Goal: Task Accomplishment & Management: Use online tool/utility

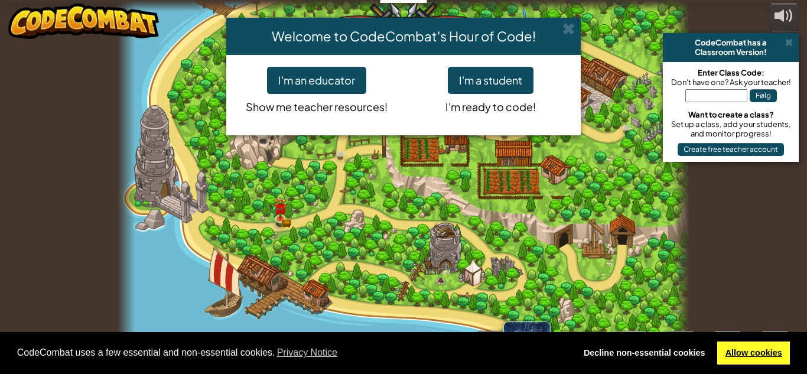
click at [758, 353] on link "Allow cookies" at bounding box center [753, 353] width 73 height 24
click at [488, 83] on button "I'm a student" at bounding box center [491, 80] width 86 height 27
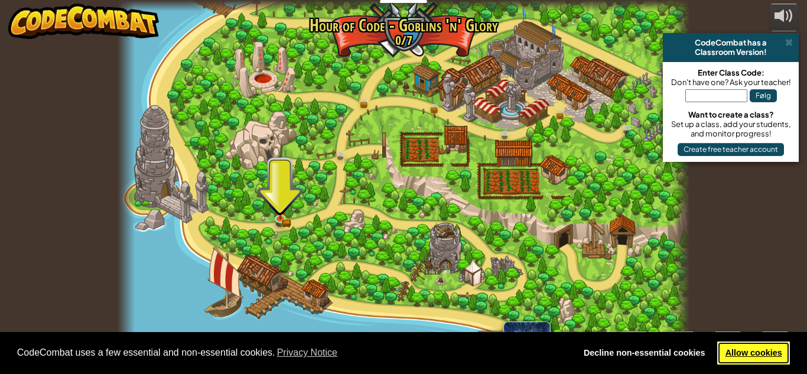
click at [741, 347] on link "Allow cookies" at bounding box center [753, 353] width 73 height 24
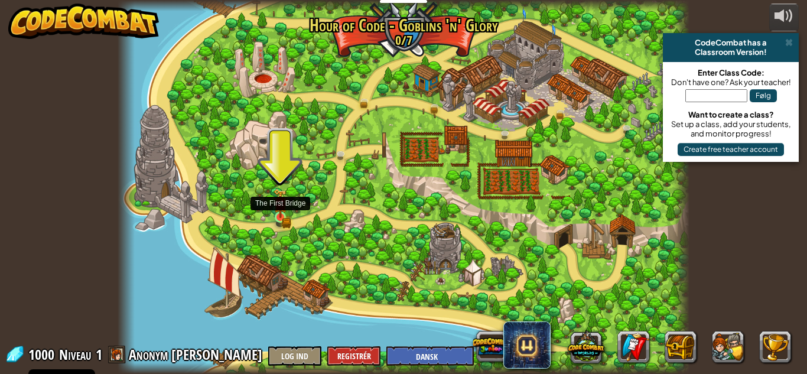
click at [278, 214] on img at bounding box center [280, 203] width 14 height 30
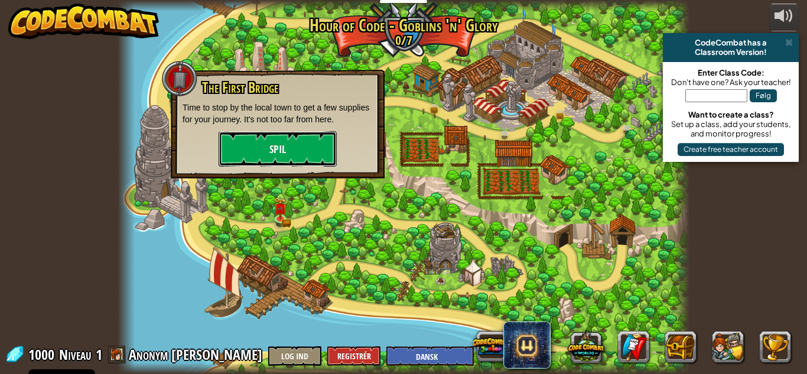
click at [285, 142] on button "Spil" at bounding box center [278, 148] width 118 height 35
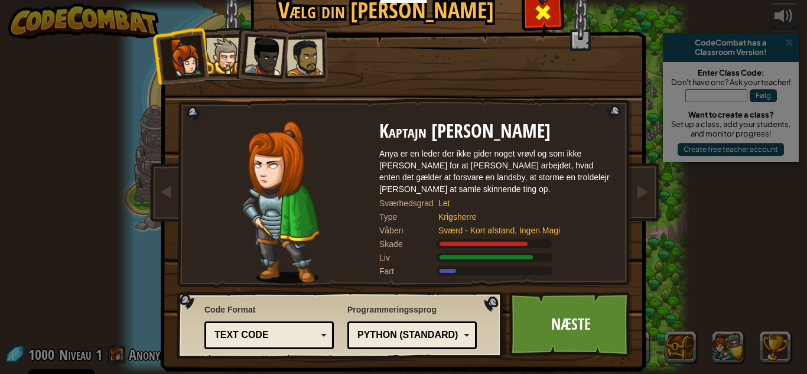
click at [540, 19] on span at bounding box center [542, 12] width 19 height 19
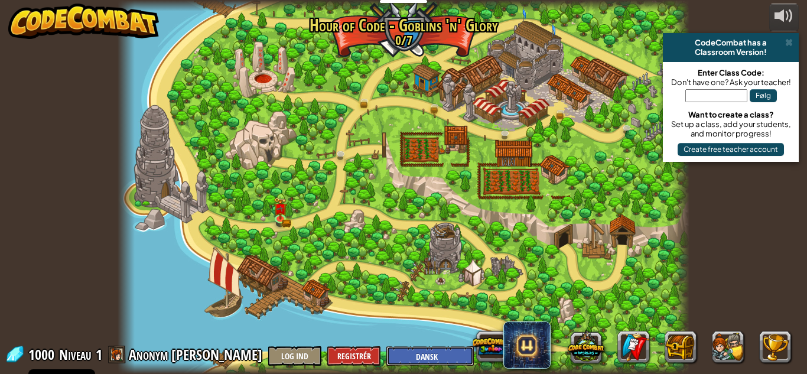
click at [386, 356] on select "English ([GEOGRAPHIC_DATA]) English ([GEOGRAPHIC_DATA]) 简体中文 繁體中文 русский españ…" at bounding box center [429, 355] width 87 height 19
select select "en-[GEOGRAPHIC_DATA]"
click at [386, 346] on select "English ([GEOGRAPHIC_DATA]) English ([GEOGRAPHIC_DATA]) 简体中文 繁體中文 русский españ…" at bounding box center [429, 355] width 87 height 19
select select "en-[GEOGRAPHIC_DATA]"
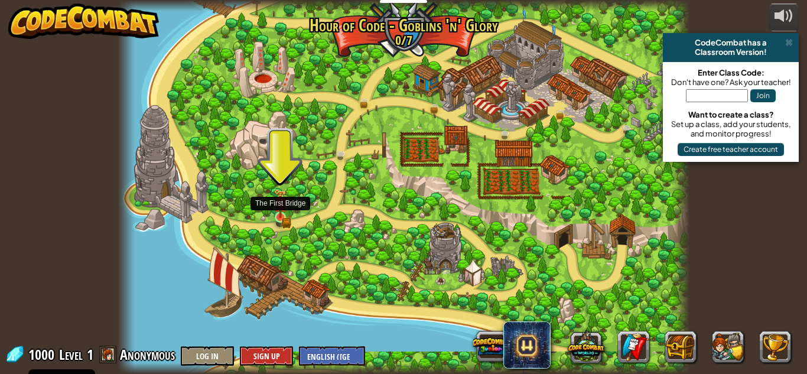
click at [281, 217] on img at bounding box center [280, 203] width 14 height 30
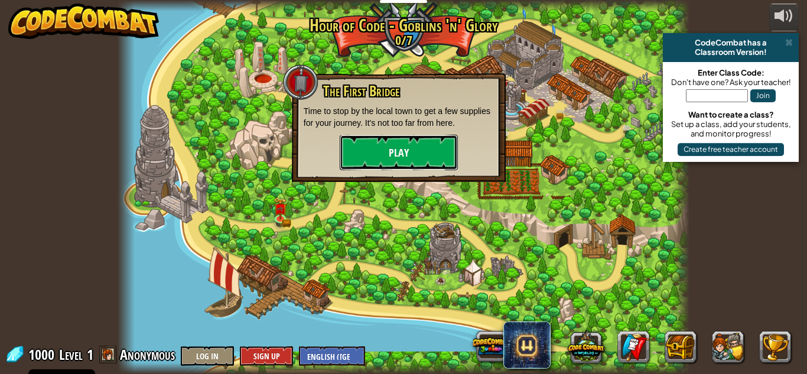
click at [409, 155] on button "Play" at bounding box center [399, 152] width 118 height 35
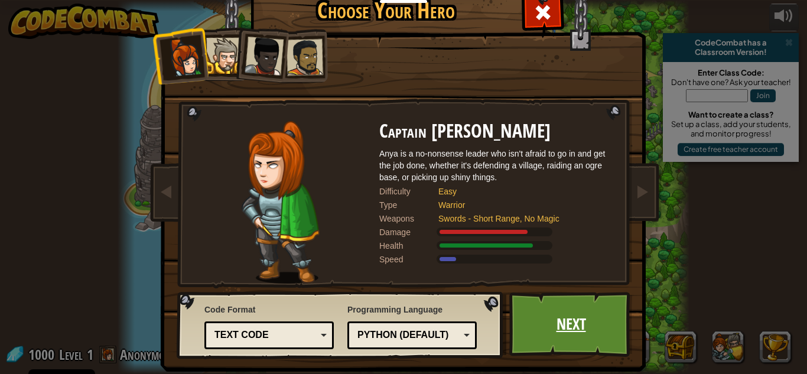
click at [553, 334] on link "Next" at bounding box center [570, 324] width 123 height 65
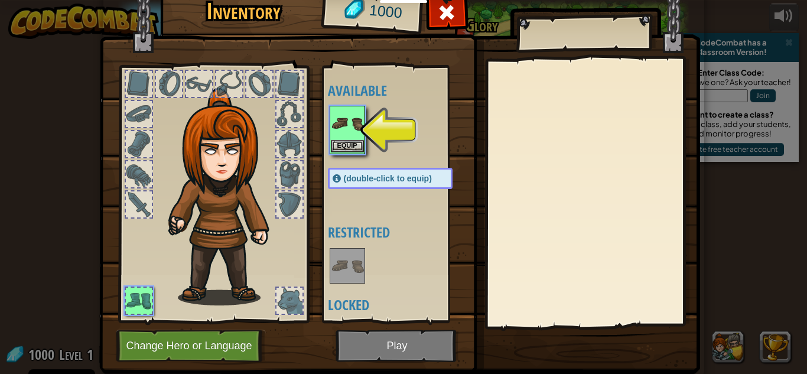
click at [349, 123] on img at bounding box center [347, 123] width 33 height 33
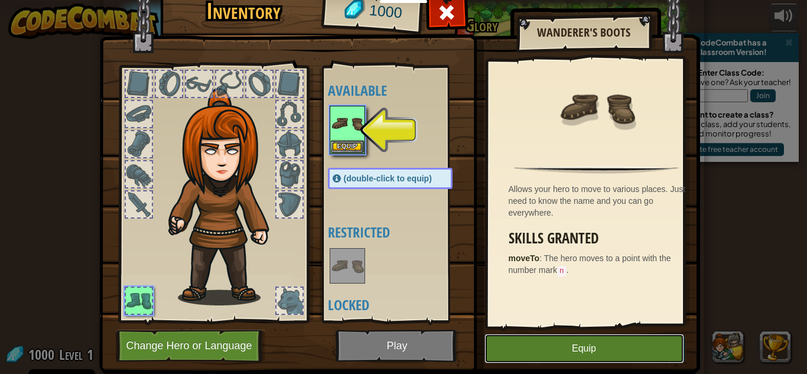
click at [607, 344] on button "Equip" at bounding box center [584, 349] width 200 height 30
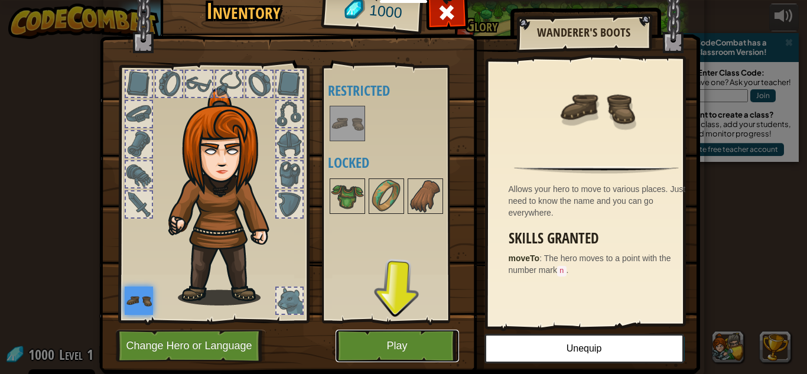
click at [390, 343] on button "Play" at bounding box center [396, 346] width 123 height 32
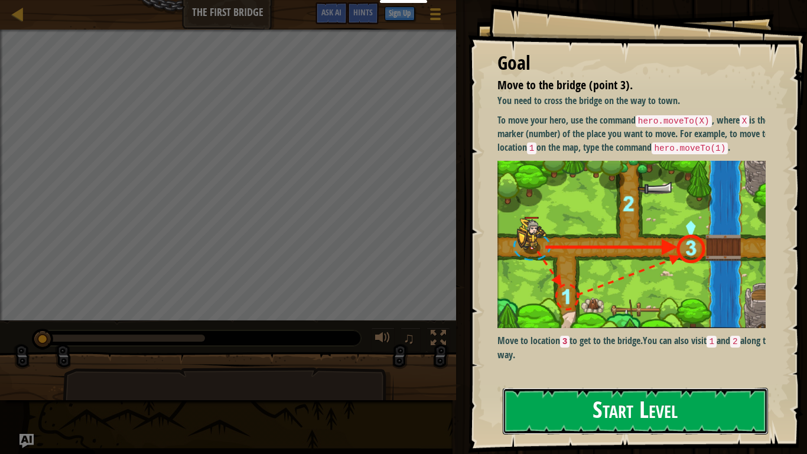
click at [584, 373] on button "Start Level" at bounding box center [635, 410] width 265 height 47
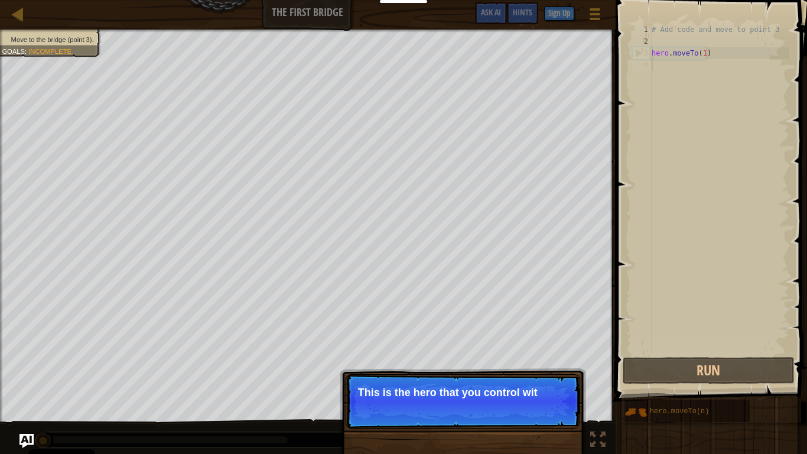
click at [458, 373] on p "Continue This is the hero that you control wit" at bounding box center [463, 401] width 234 height 54
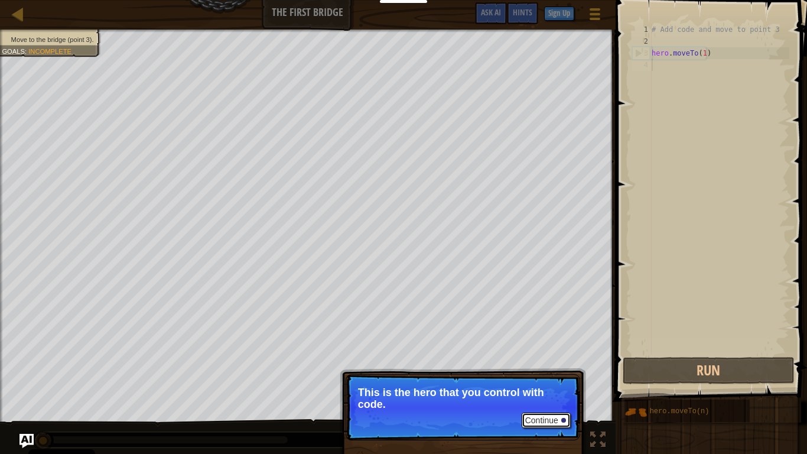
click at [558, 373] on button "Continue" at bounding box center [546, 419] width 49 height 15
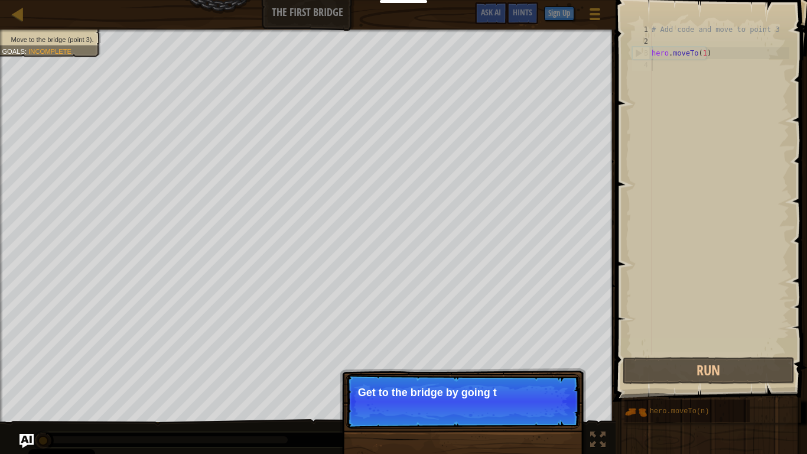
click at [549, 373] on p "Continue Get to the bridge by going t" at bounding box center [463, 401] width 234 height 54
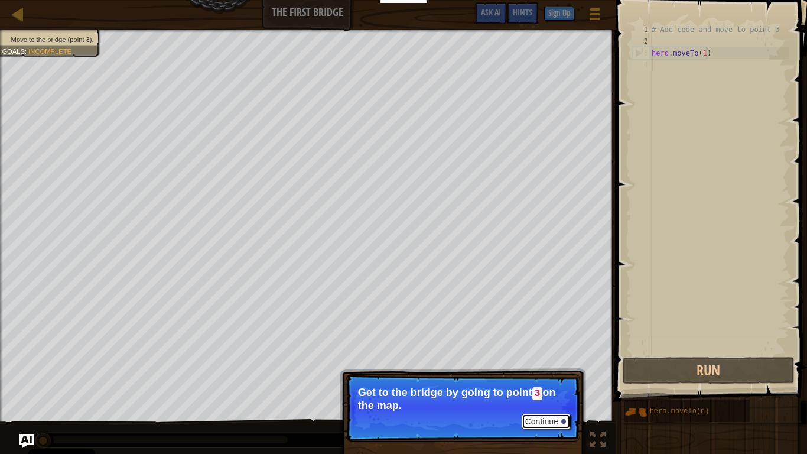
click at [548, 373] on button "Continue" at bounding box center [546, 420] width 49 height 15
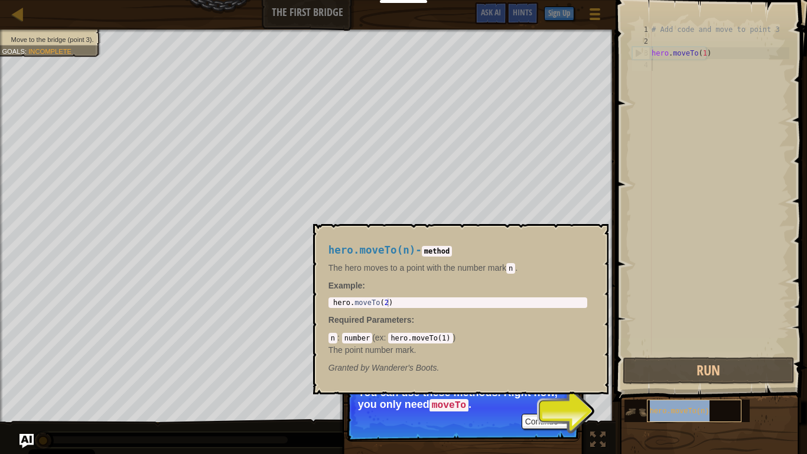
click at [660, 373] on div "hero.moveTo(n)" at bounding box center [694, 410] width 95 height 22
click at [559, 373] on button "Continue" at bounding box center [546, 420] width 49 height 15
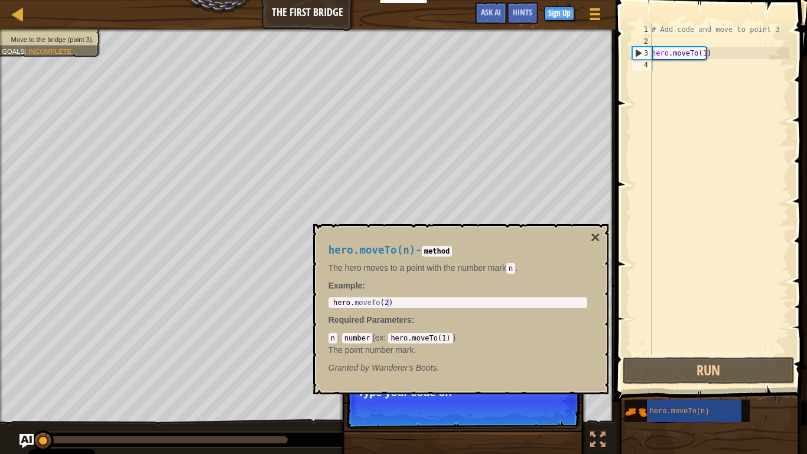
click at [548, 373] on p "Continue Type your code on" at bounding box center [463, 401] width 234 height 54
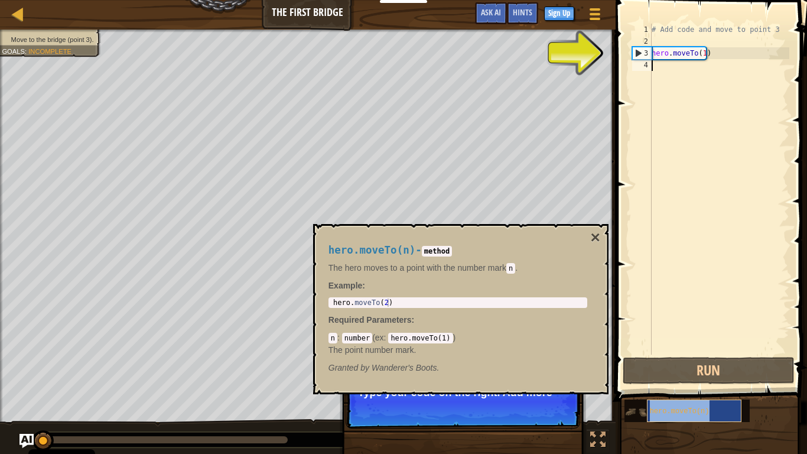
click at [711, 373] on div "hero.moveTo(n)" at bounding box center [694, 410] width 95 height 22
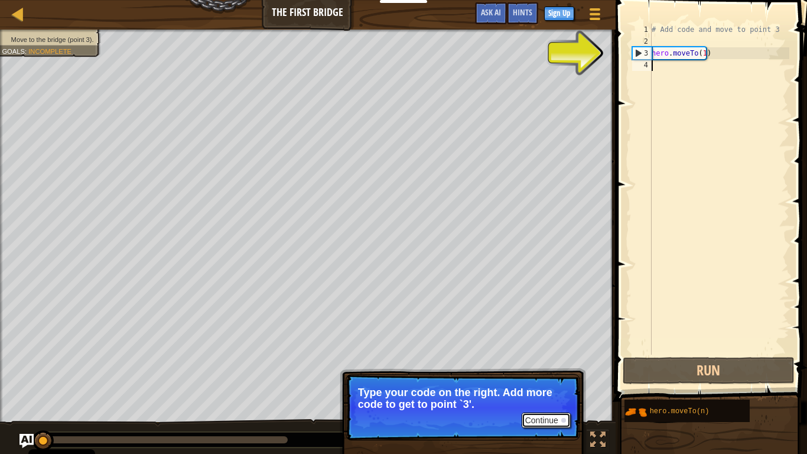
click at [530, 373] on button "Continue" at bounding box center [546, 419] width 49 height 15
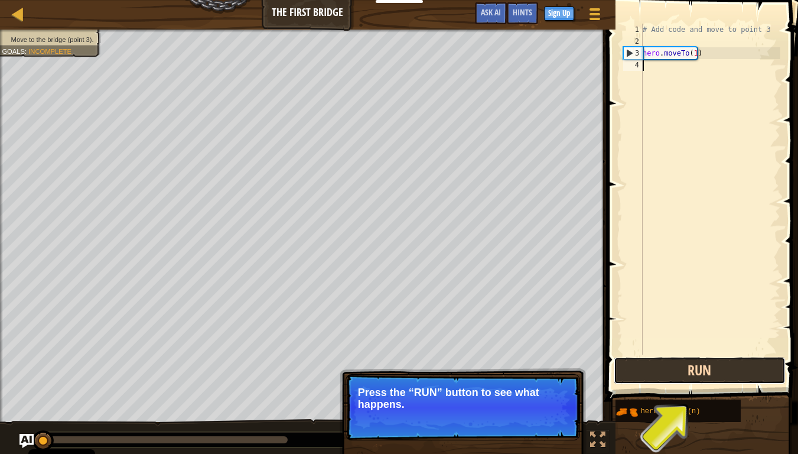
click at [702, 370] on button "Run" at bounding box center [700, 370] width 172 height 27
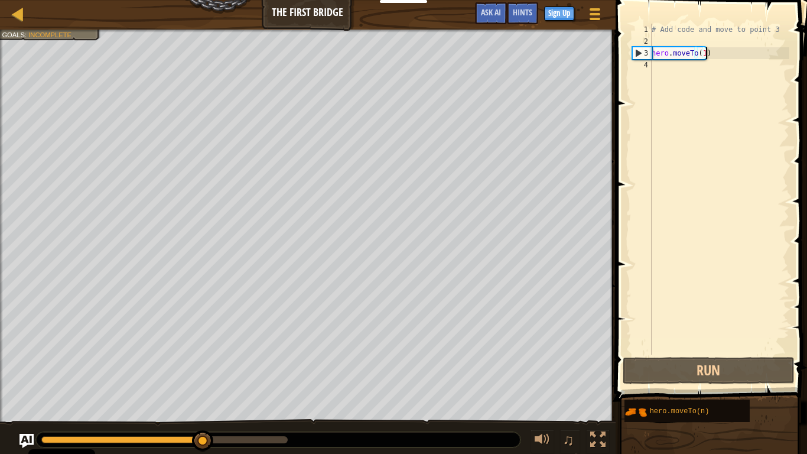
click at [732, 54] on div "# Add code and move to point 3 hero . moveTo ( 1 )" at bounding box center [719, 201] width 140 height 354
type textarea "hero.moveTo(1)"
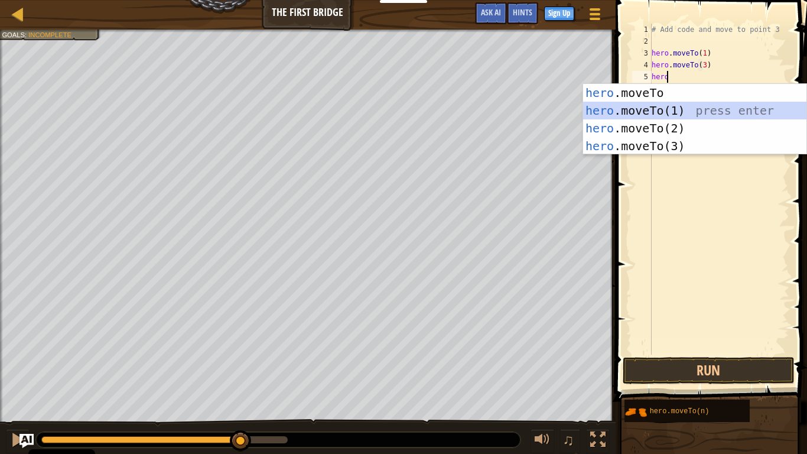
scroll to position [5, 1]
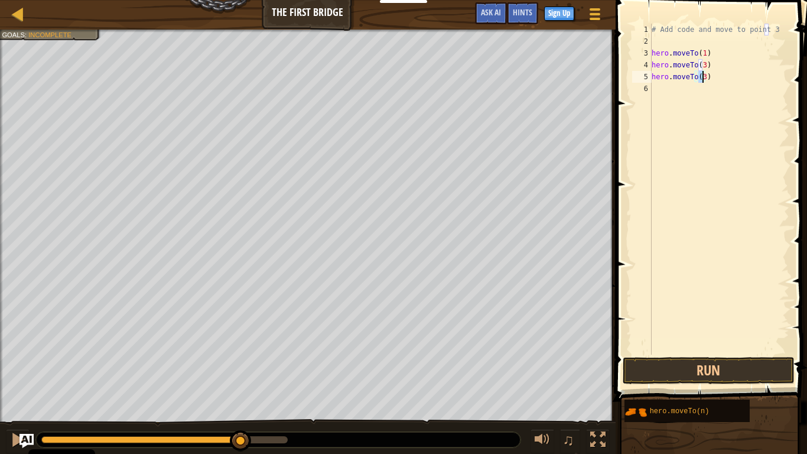
click at [699, 59] on div "# Add code and move to point 3 hero . moveTo ( 1 ) hero . moveTo ( 3 ) hero . m…" at bounding box center [719, 201] width 140 height 354
type textarea "hero.moveTo(2)"
click at [763, 364] on button "Run" at bounding box center [709, 370] width 172 height 27
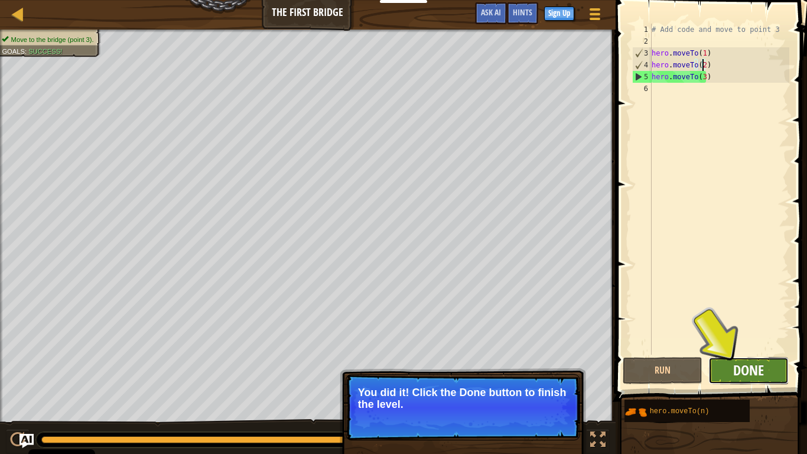
click at [735, 373] on span "Done" at bounding box center [748, 369] width 31 height 19
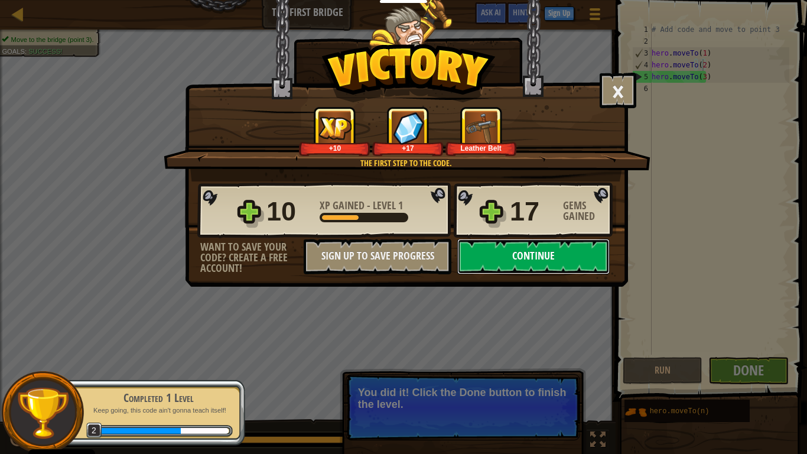
click at [563, 255] on button "Continue" at bounding box center [533, 256] width 152 height 35
select select "en-[GEOGRAPHIC_DATA]"
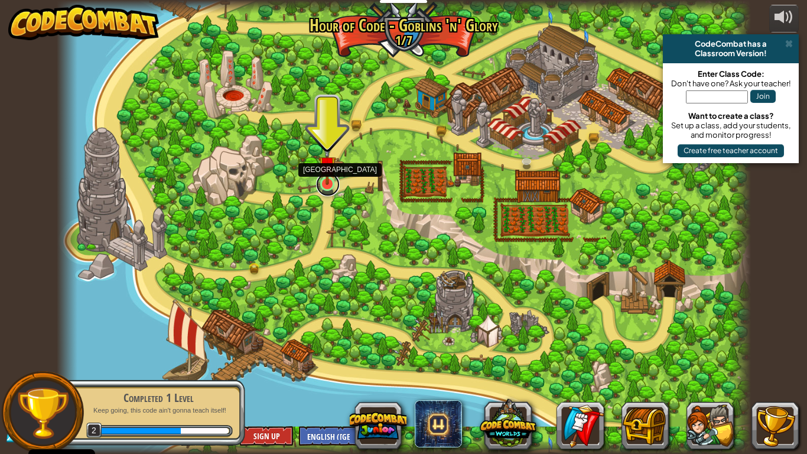
click at [321, 188] on link at bounding box center [328, 184] width 24 height 24
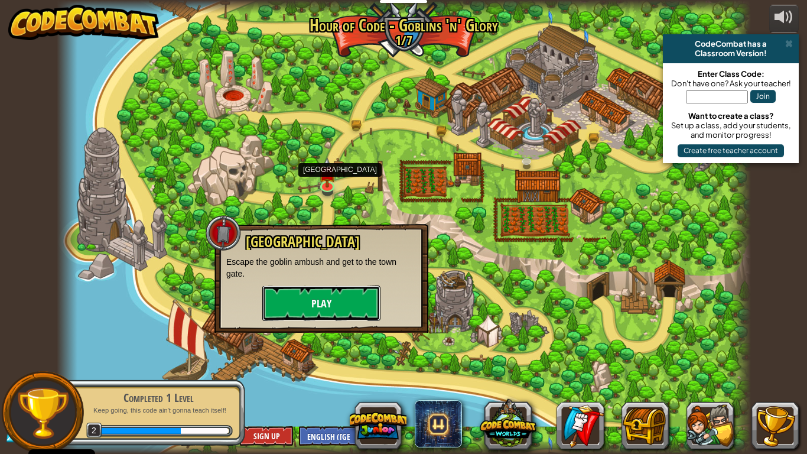
click at [321, 308] on button "Play" at bounding box center [321, 302] width 118 height 35
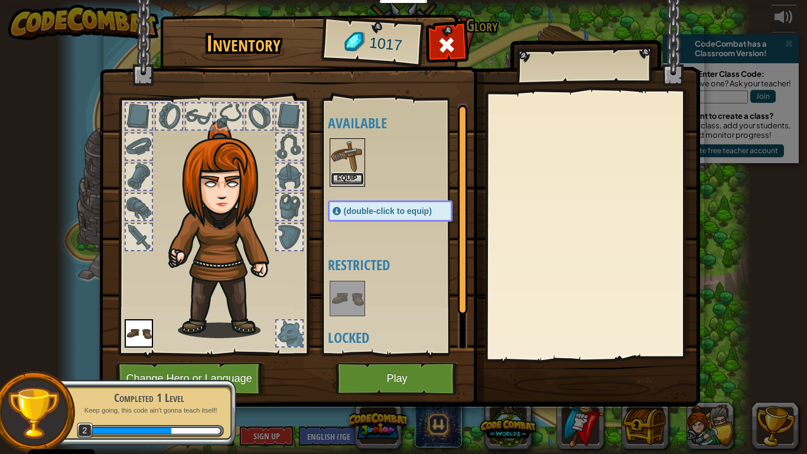
click at [362, 175] on button "Equip" at bounding box center [347, 178] width 33 height 12
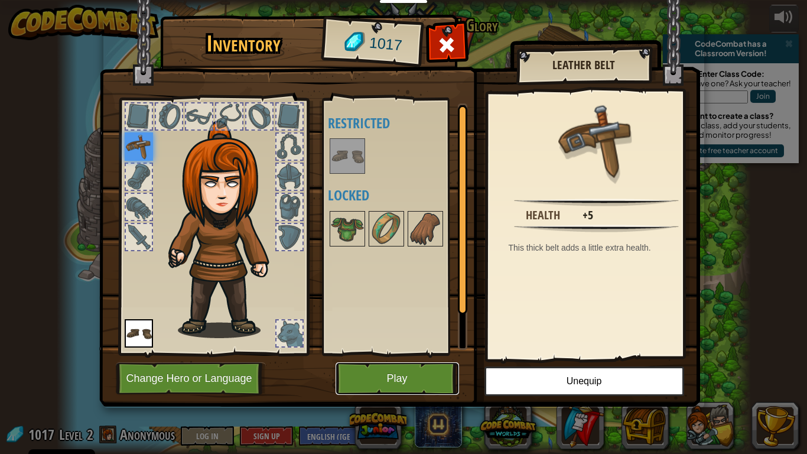
click at [415, 373] on button "Play" at bounding box center [396, 378] width 123 height 32
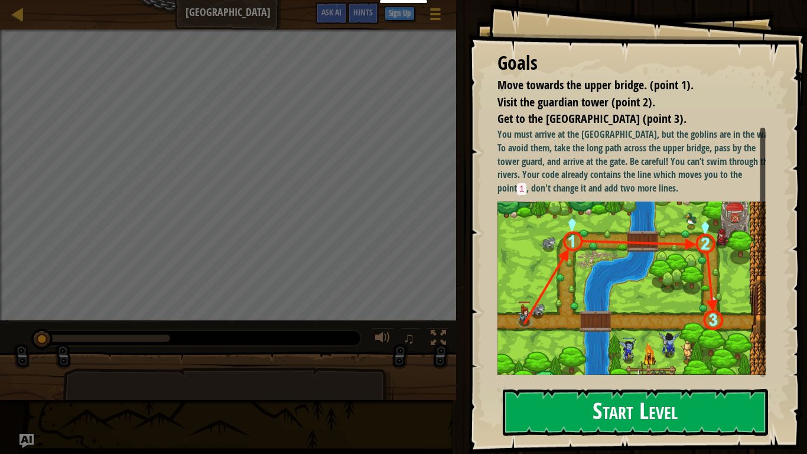
click at [615, 373] on button "Start Level" at bounding box center [635, 412] width 265 height 47
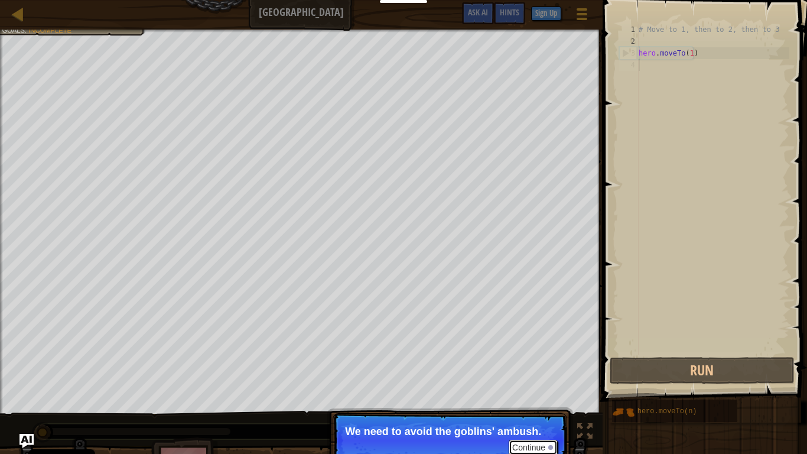
click at [513, 373] on button "Continue" at bounding box center [533, 446] width 49 height 15
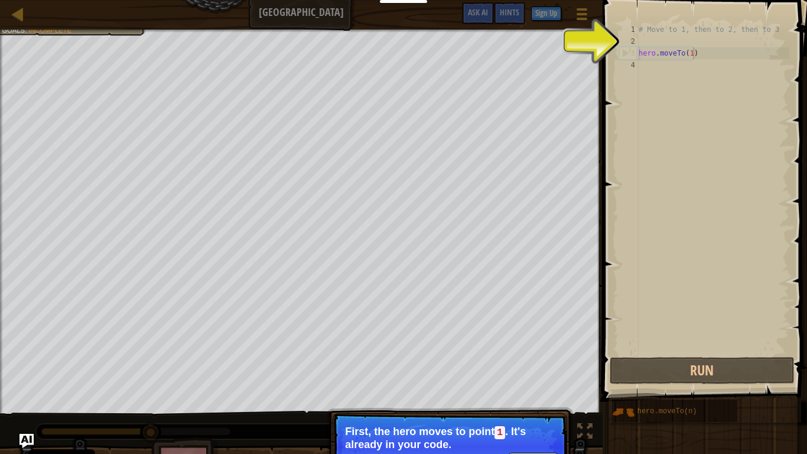
click at [719, 58] on div "# Move to 1, then to 2, then to 3 hero . moveTo ( 1 )" at bounding box center [712, 201] width 153 height 354
type textarea "hero.moveTo(1)"
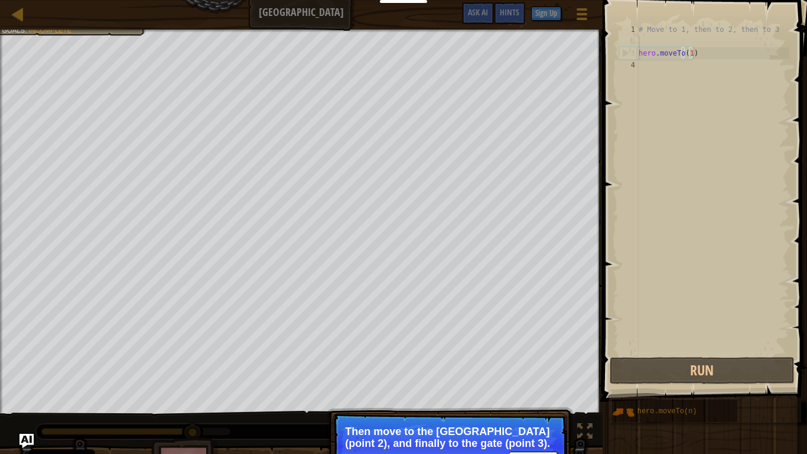
click at [731, 46] on div "# Move to 1, then to 2, then to 3 hero . moveTo ( 1 )" at bounding box center [712, 201] width 153 height 354
click at [726, 51] on div "# Move to 1, then to 2, then to 3 hero . moveTo ( 1 )" at bounding box center [712, 201] width 153 height 354
type textarea "hero.moveTo(1)"
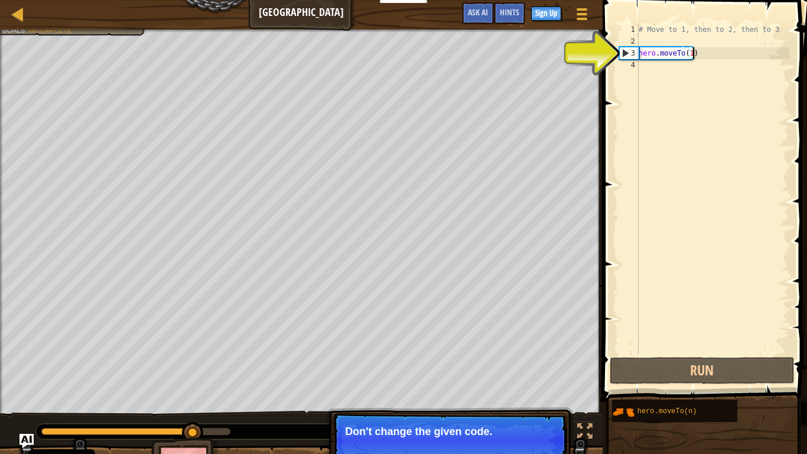
click at [726, 51] on div "# Move to 1, then to 2, then to 3 hero . moveTo ( 1 )" at bounding box center [712, 201] width 153 height 354
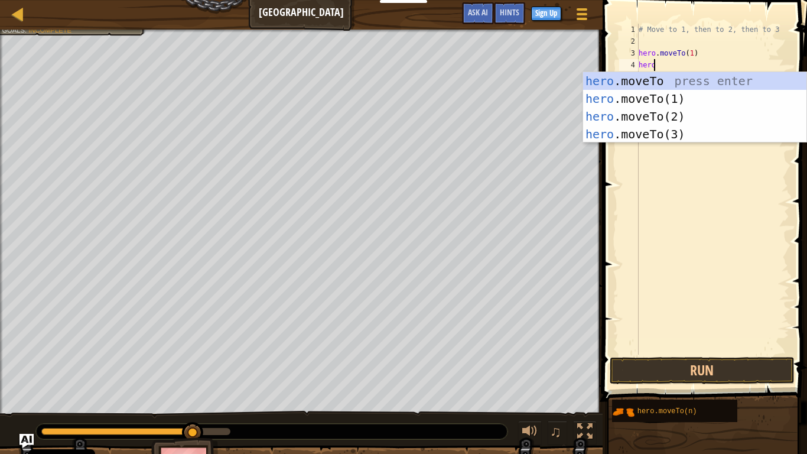
scroll to position [5, 1]
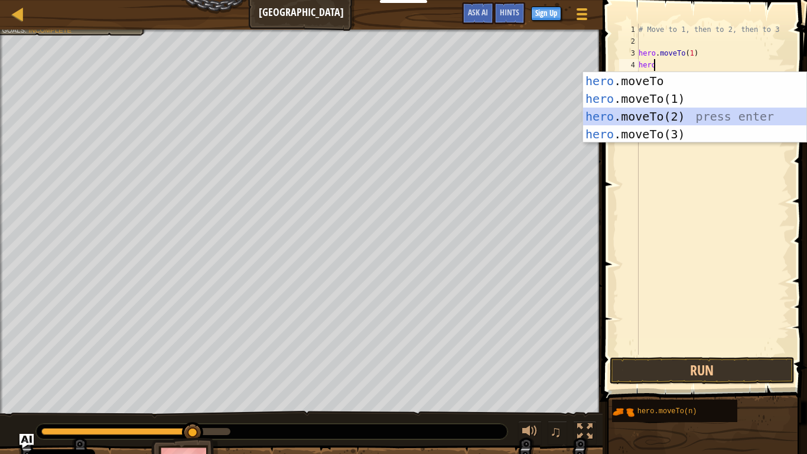
type textarea "hero.moveTo(2)"
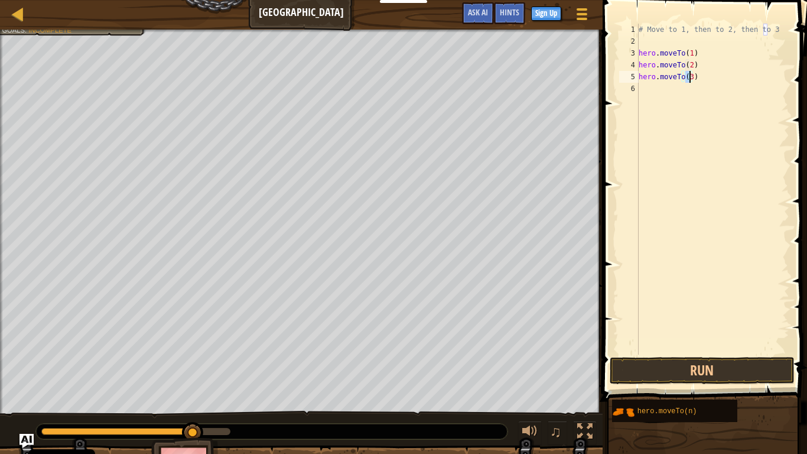
click at [725, 73] on div "# Move to 1, then to 2, then to 3 hero . moveTo ( 1 ) hero . moveTo ( 2 ) hero …" at bounding box center [712, 201] width 153 height 354
type textarea "hero.moveTo(3)"
click at [683, 371] on button "Run" at bounding box center [702, 370] width 184 height 27
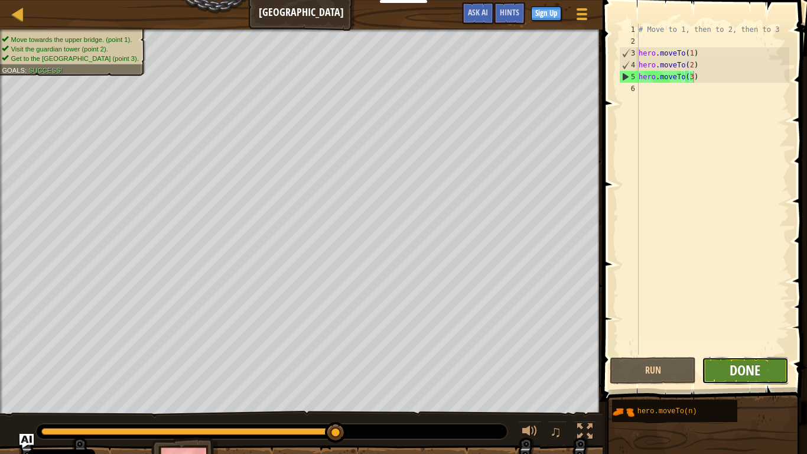
click at [756, 361] on span "Done" at bounding box center [744, 369] width 31 height 19
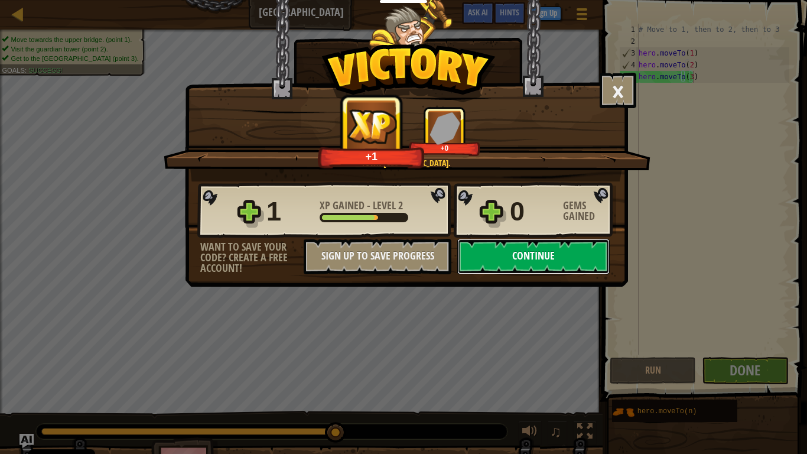
click at [562, 262] on button "Continue" at bounding box center [533, 256] width 152 height 35
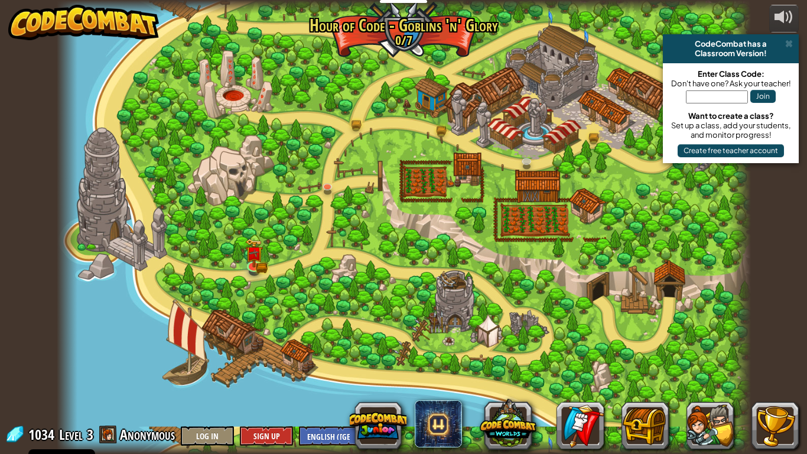
select select "en-[GEOGRAPHIC_DATA]"
click at [353, 107] on img at bounding box center [356, 102] width 11 height 11
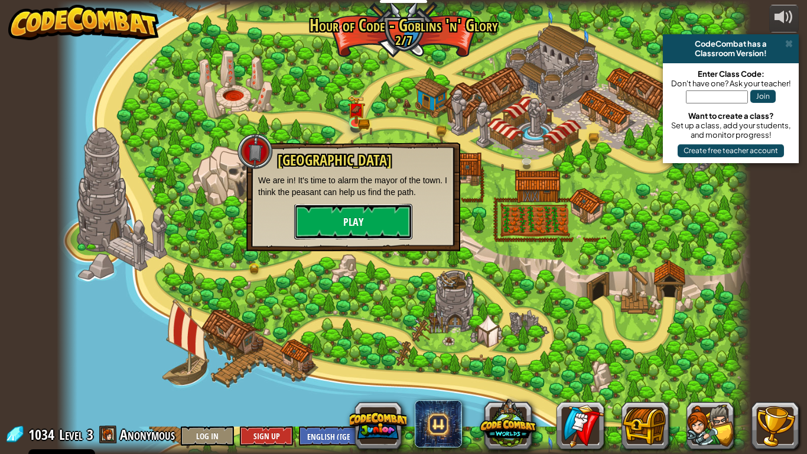
click at [361, 230] on button "Play" at bounding box center [353, 221] width 118 height 35
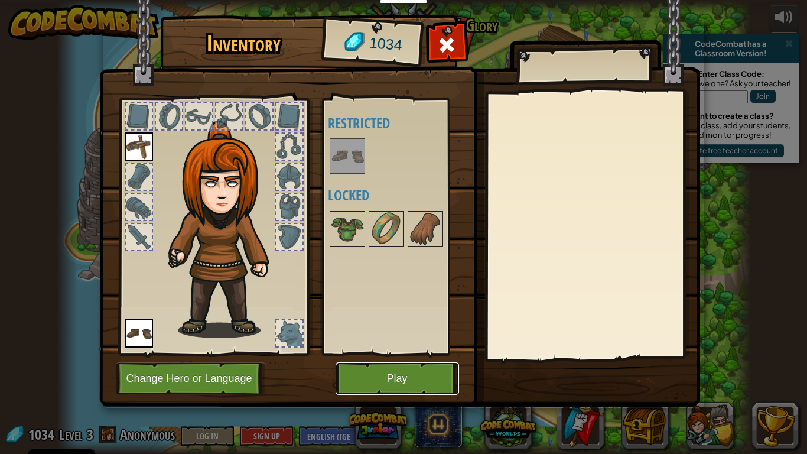
click at [385, 371] on button "Play" at bounding box center [396, 378] width 123 height 32
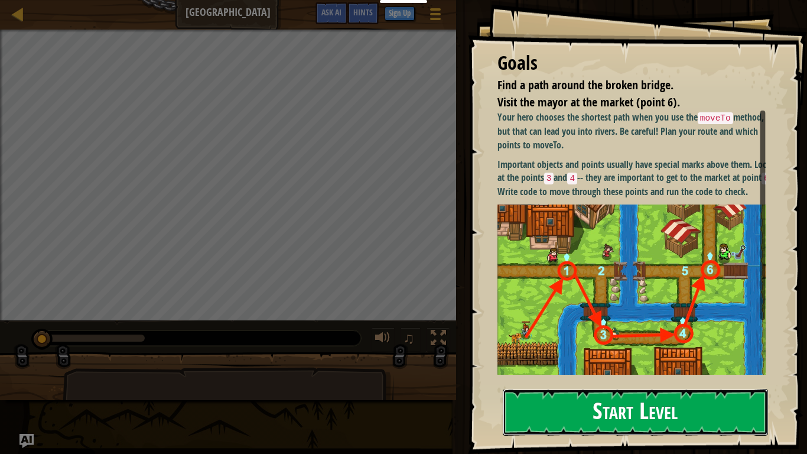
click at [641, 373] on button "Start Level" at bounding box center [635, 412] width 265 height 47
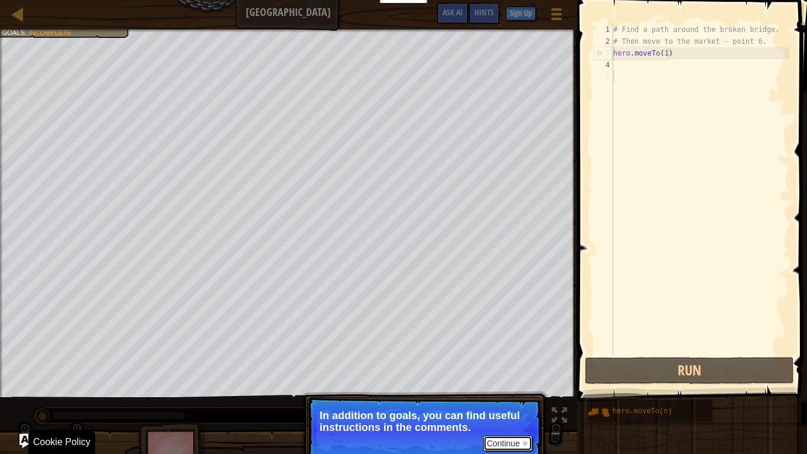
click at [495, 373] on button "Continue" at bounding box center [507, 442] width 49 height 15
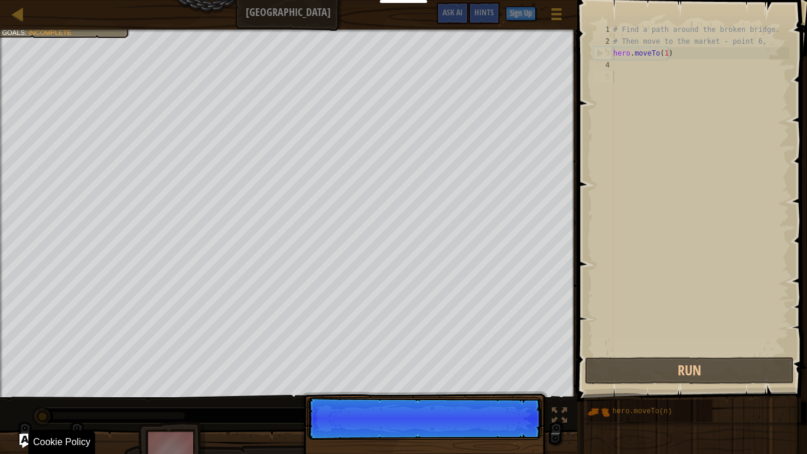
scroll to position [5, 0]
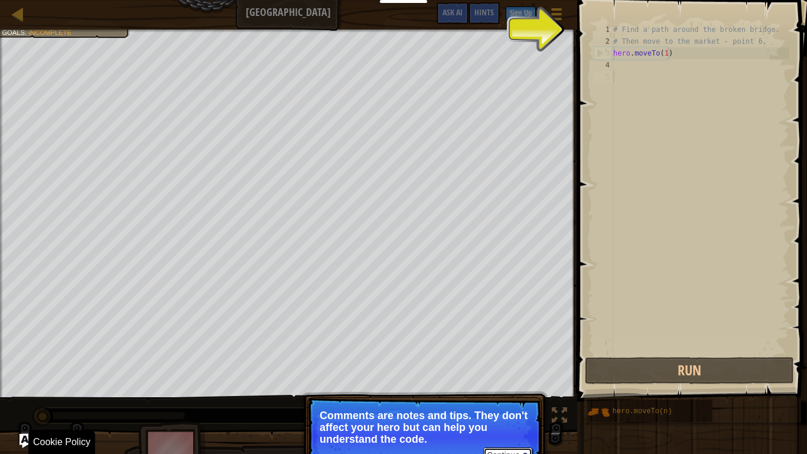
click at [500, 373] on button "Continue" at bounding box center [507, 454] width 49 height 15
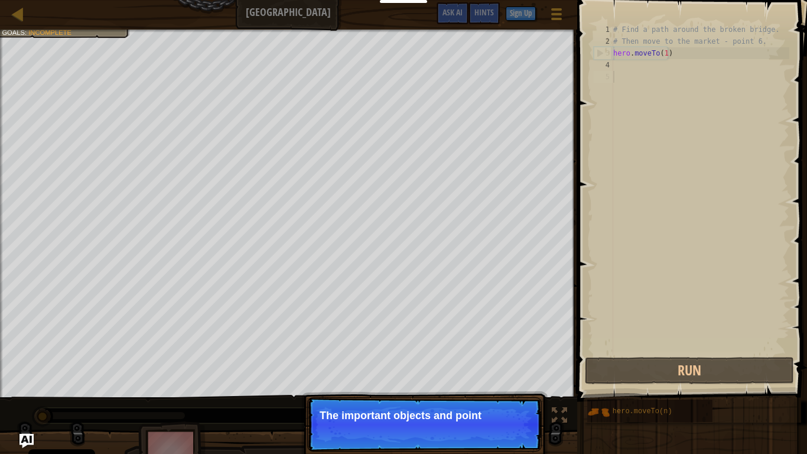
click at [487, 373] on p "Continue The important objects and point" at bounding box center [424, 424] width 234 height 54
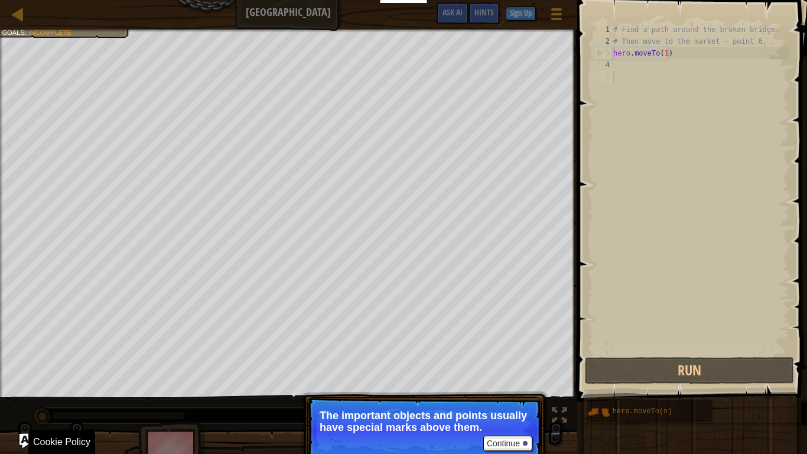
click at [500, 373] on p "The important objects and points usually have special marks above them." at bounding box center [425, 421] width 210 height 24
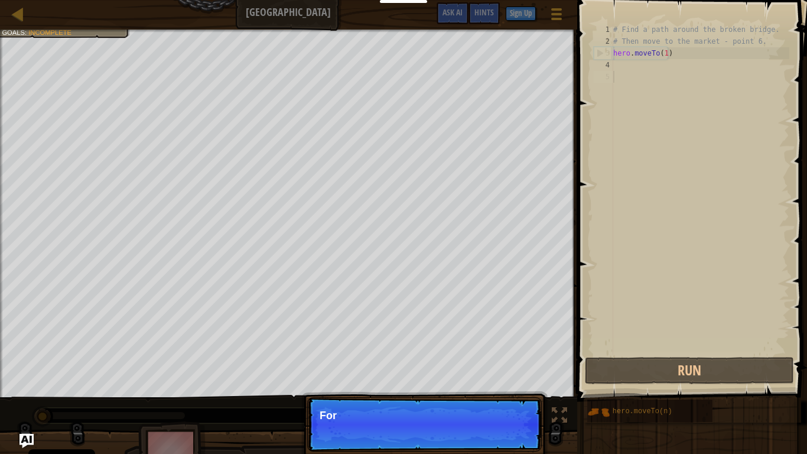
click at [506, 373] on p "Continue For" at bounding box center [424, 424] width 234 height 54
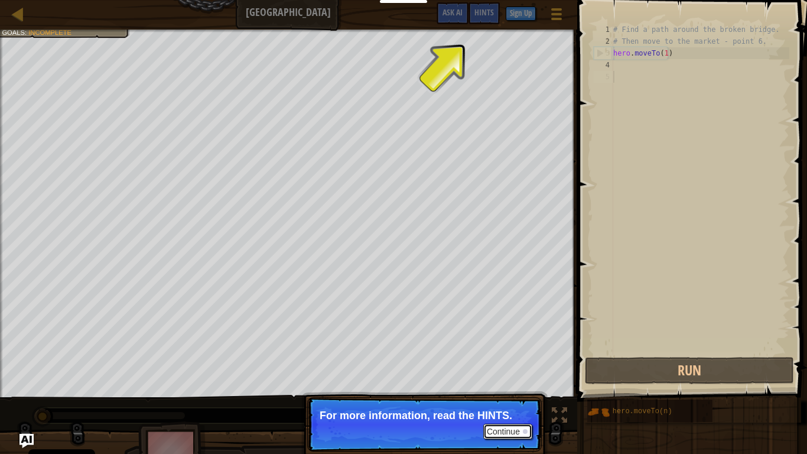
click at [506, 373] on button "Continue" at bounding box center [507, 430] width 49 height 15
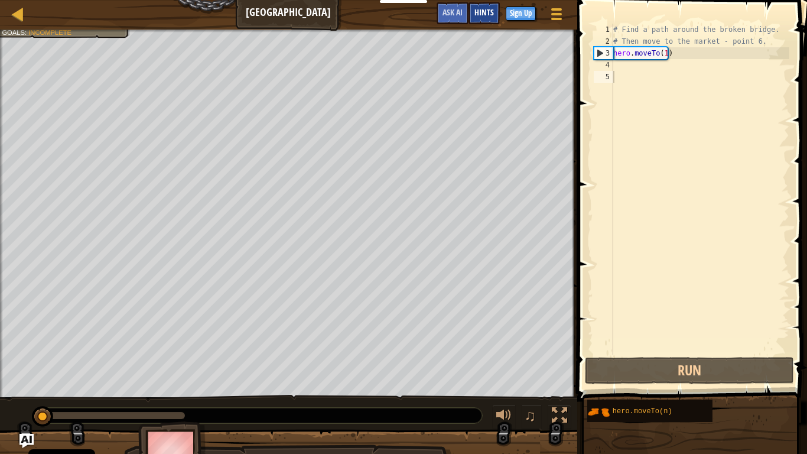
click at [486, 8] on span "Hints" at bounding box center [483, 11] width 19 height 11
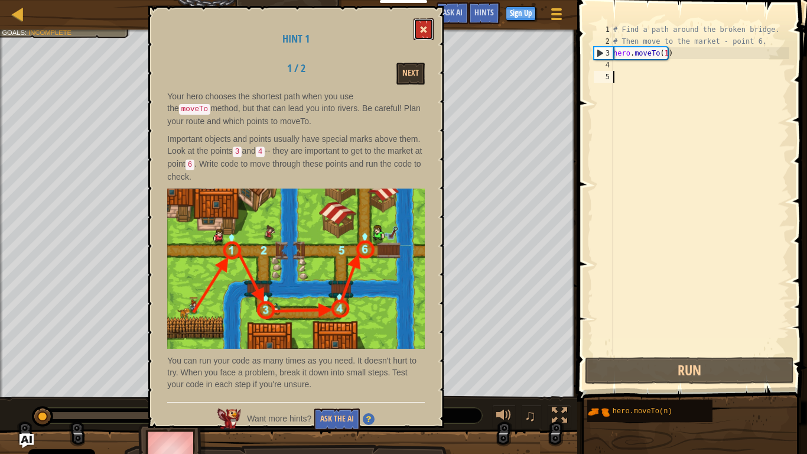
click at [429, 28] on button at bounding box center [423, 29] width 20 height 22
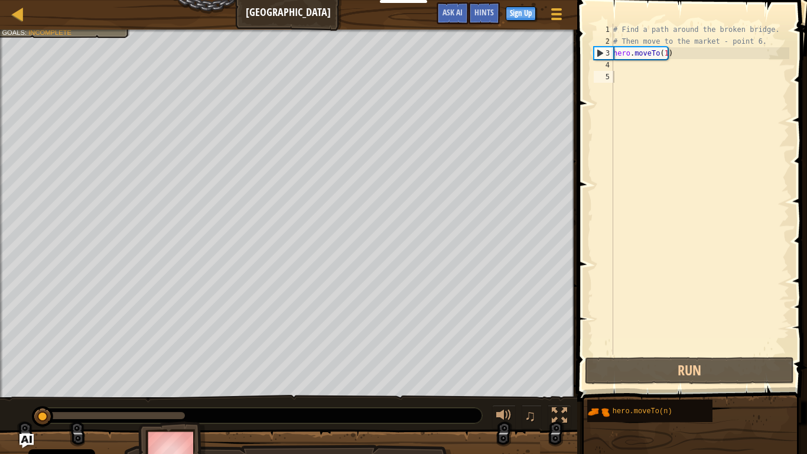
type textarea "hero.moveTo(1)"
click at [676, 58] on div "# Find a path around the broken bridge. # Then move to the market - point 6. he…" at bounding box center [700, 201] width 178 height 354
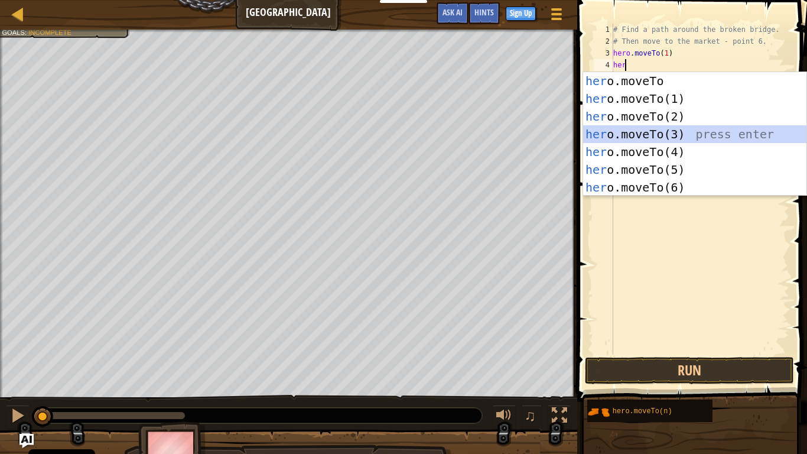
type textarea "hero.moveTo(3)"
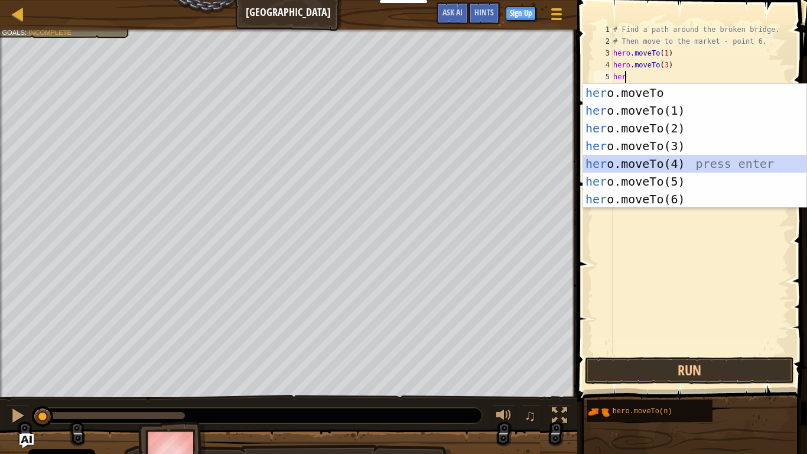
type textarea "hero.moveTo(4)"
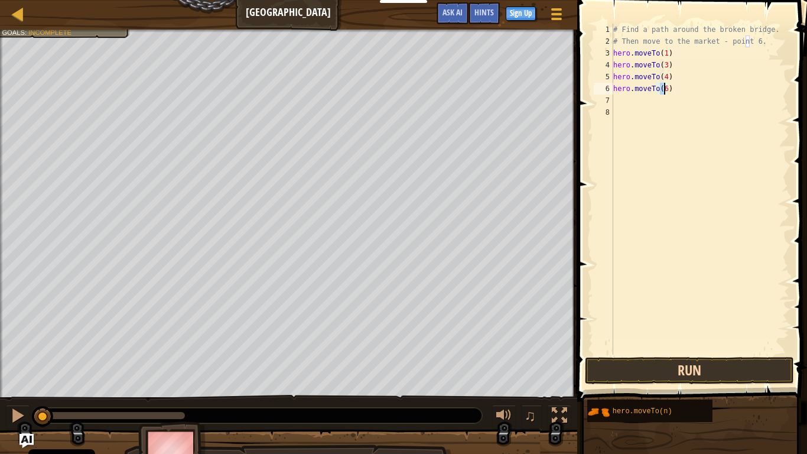
type textarea "hero.moveTo(6)"
click at [685, 373] on button "Run" at bounding box center [689, 370] width 209 height 27
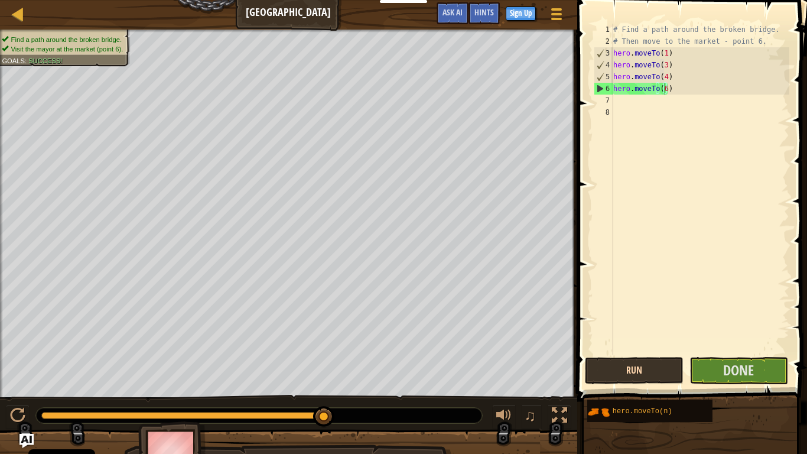
click at [685, 373] on div "Run Submit Done" at bounding box center [689, 370] width 209 height 27
click at [768, 371] on button "Done" at bounding box center [738, 370] width 99 height 27
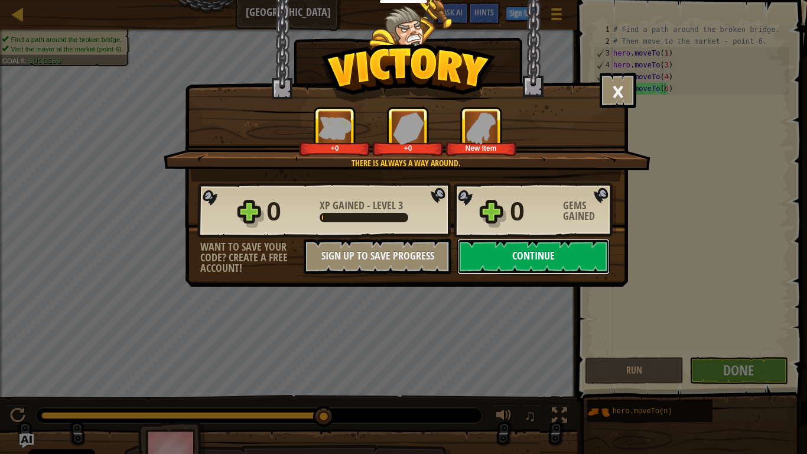
click at [543, 259] on button "Continue" at bounding box center [533, 256] width 152 height 35
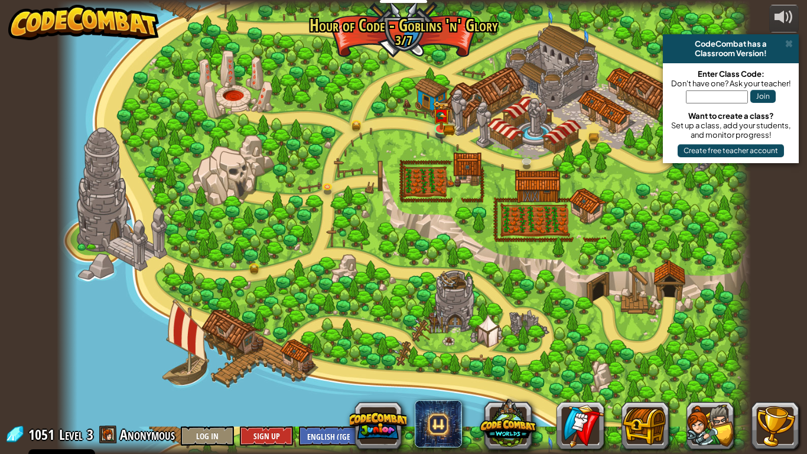
select select "en-[GEOGRAPHIC_DATA]"
click at [434, 107] on img at bounding box center [441, 108] width 18 height 38
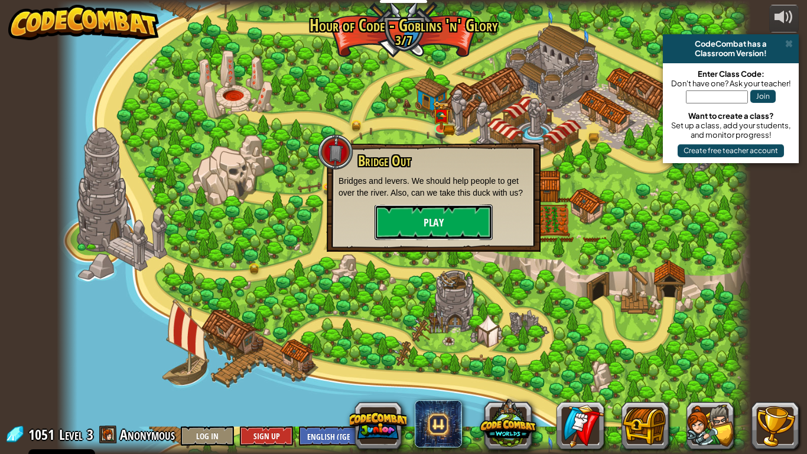
click at [439, 219] on button "Play" at bounding box center [433, 221] width 118 height 35
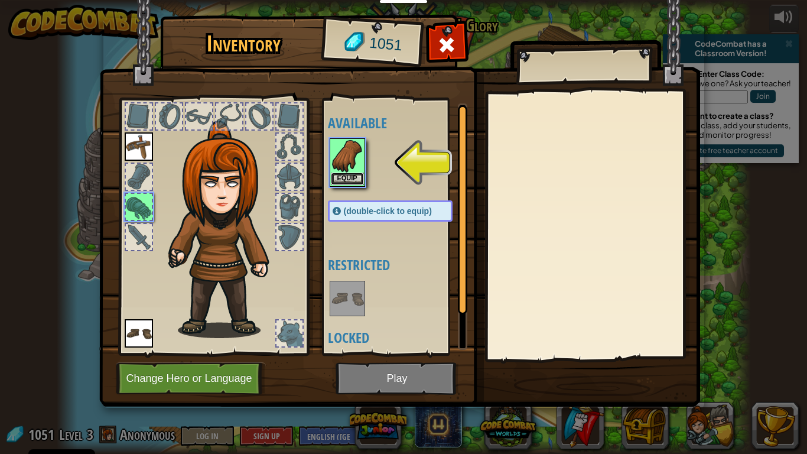
click at [350, 175] on button "Equip" at bounding box center [347, 178] width 33 height 12
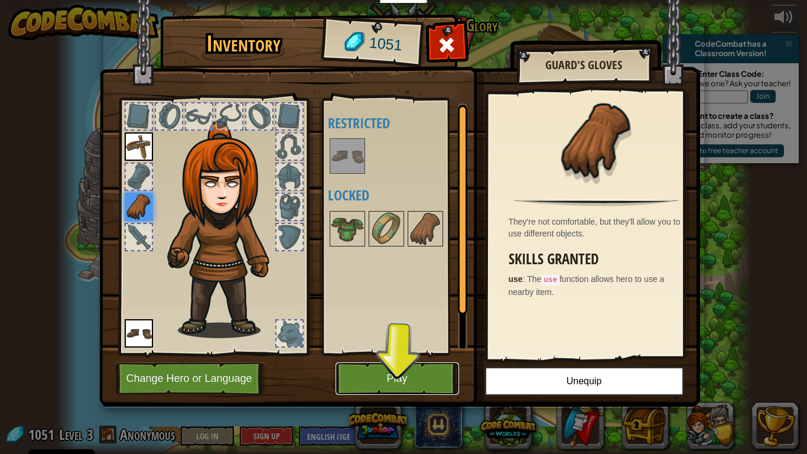
click at [396, 373] on button "Play" at bounding box center [396, 378] width 123 height 32
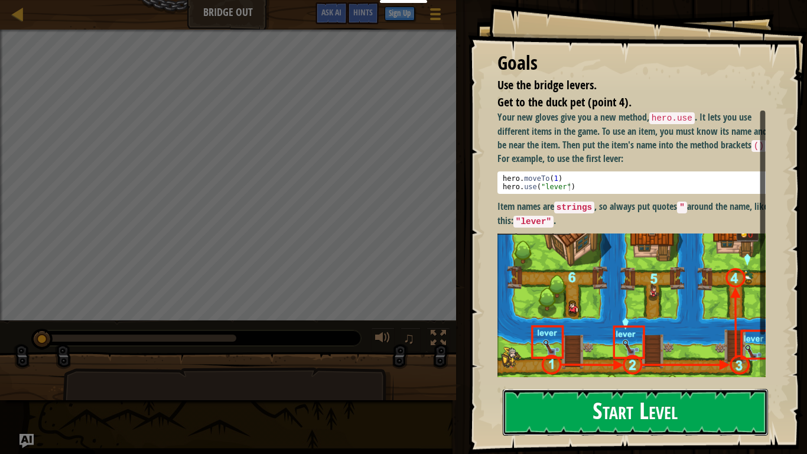
click at [602, 373] on button "Start Level" at bounding box center [635, 412] width 265 height 47
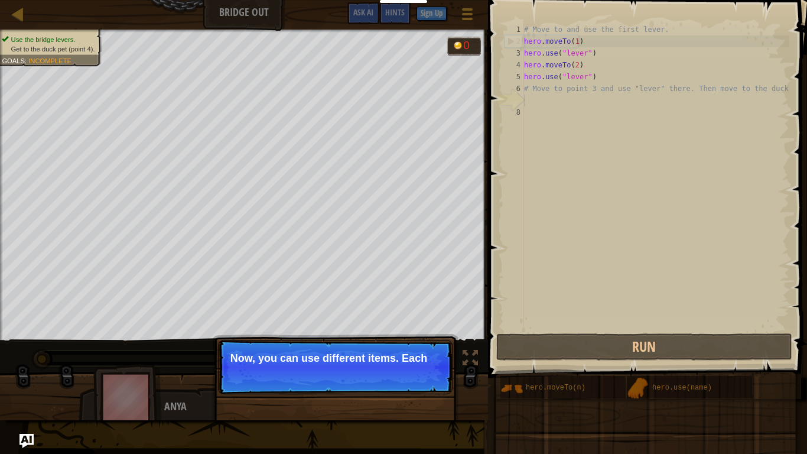
click at [366, 373] on p "Continue Now, you can use different items. Each" at bounding box center [335, 367] width 234 height 54
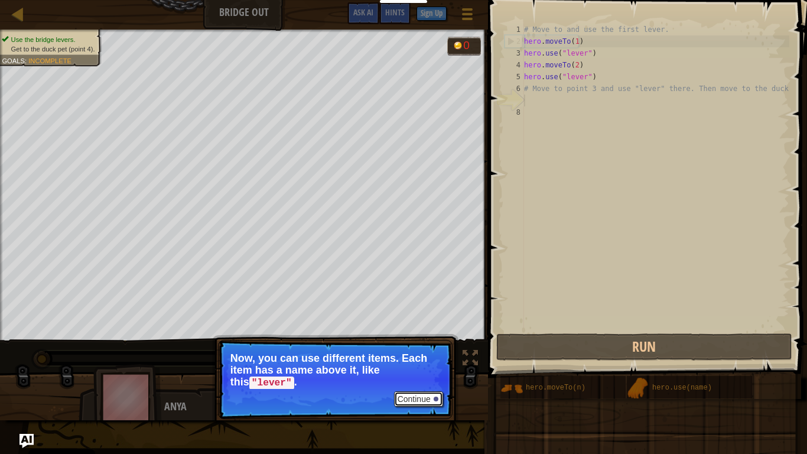
click at [410, 373] on button "Continue" at bounding box center [418, 398] width 49 height 15
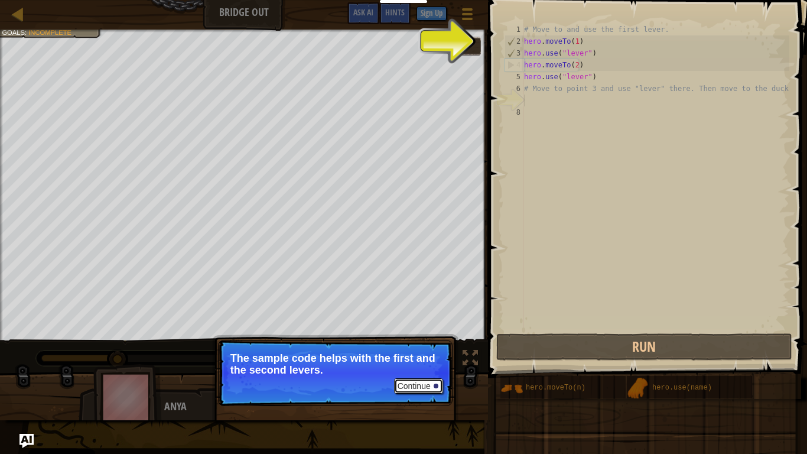
click at [420, 373] on button "Continue" at bounding box center [418, 385] width 49 height 15
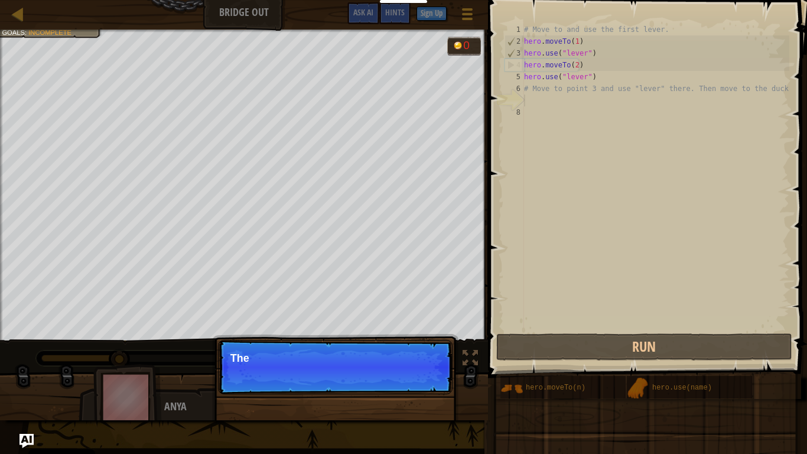
click at [413, 373] on div "Continue The" at bounding box center [335, 427] width 246 height 175
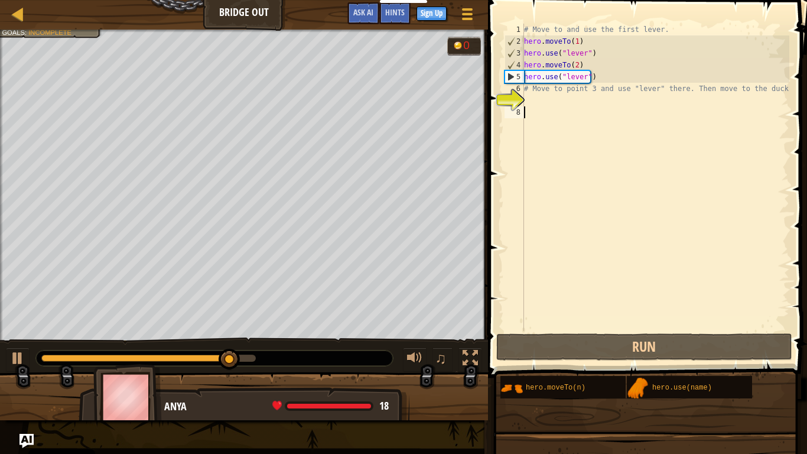
drag, startPoint x: 553, startPoint y: 111, endPoint x: 550, endPoint y: 118, distance: 7.7
click at [550, 118] on div "# Move to and use the first lever. hero . moveTo ( 1 ) hero . use ( "lever" ) h…" at bounding box center [656, 189] width 268 height 331
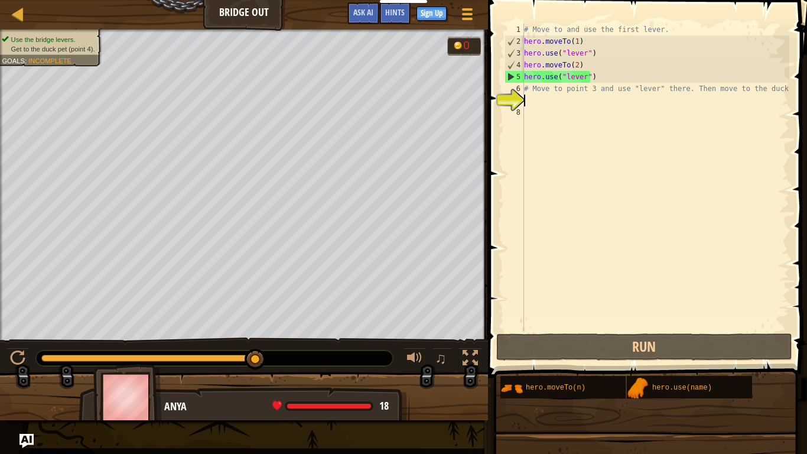
click at [536, 96] on div "# Move to and use the first lever. hero . moveTo ( 1 ) hero . use ( "lever" ) h…" at bounding box center [656, 189] width 268 height 331
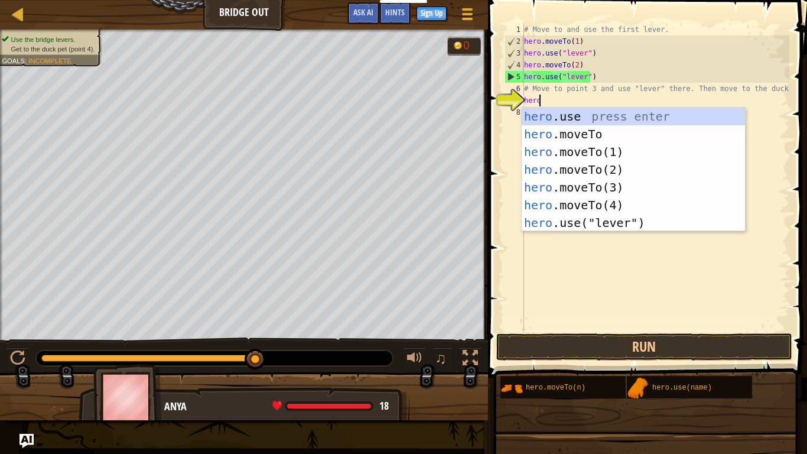
scroll to position [5, 1]
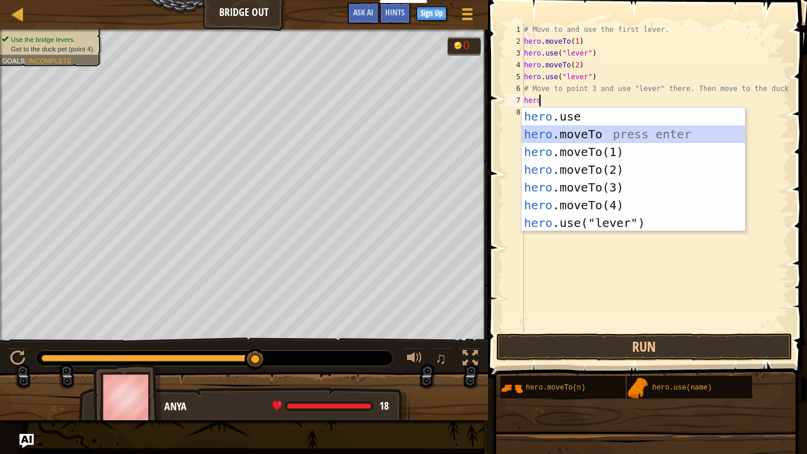
type textarea "hero.moveTo(3)"
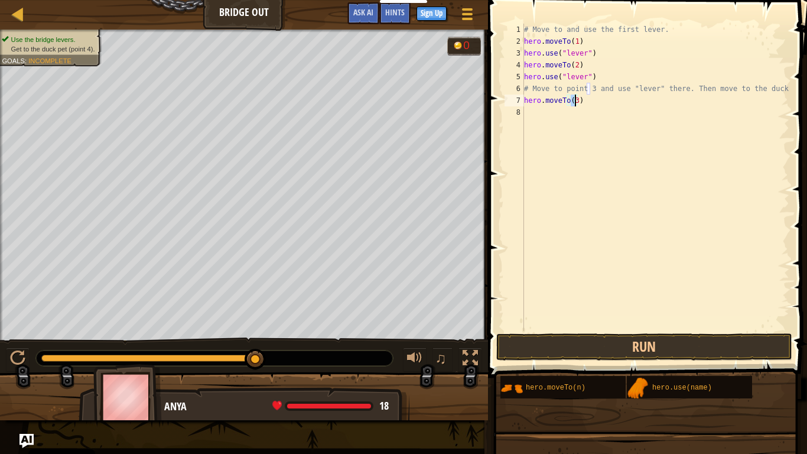
click at [610, 99] on div "# Move to and use the first lever. hero . moveTo ( 1 ) hero . use ( "lever" ) h…" at bounding box center [656, 189] width 268 height 331
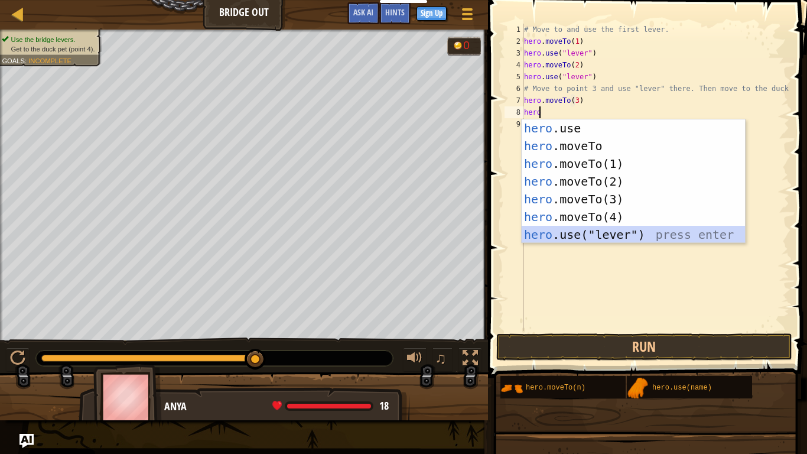
type textarea "hero.use("lever")"
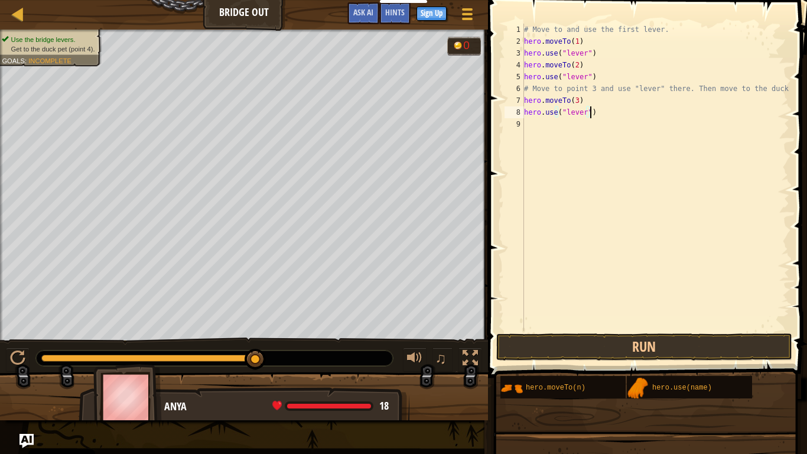
scroll to position [5, 0]
click at [586, 122] on div "# Move to and use the first lever. hero . moveTo ( 1 ) hero . use ( "lever" ) h…" at bounding box center [657, 177] width 264 height 307
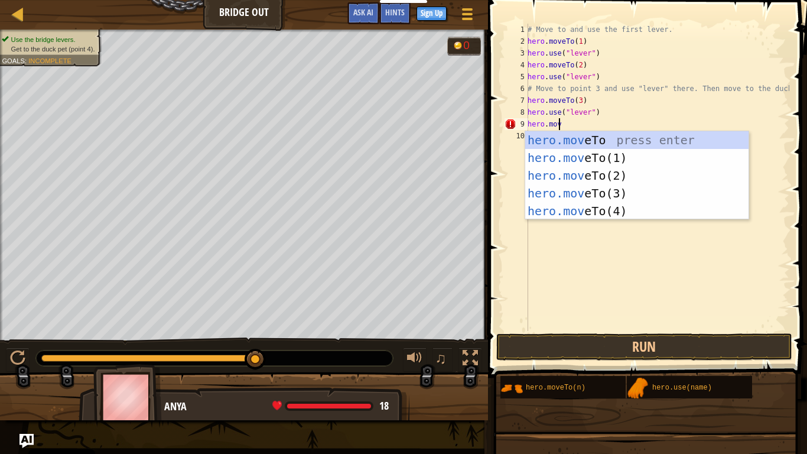
scroll to position [5, 2]
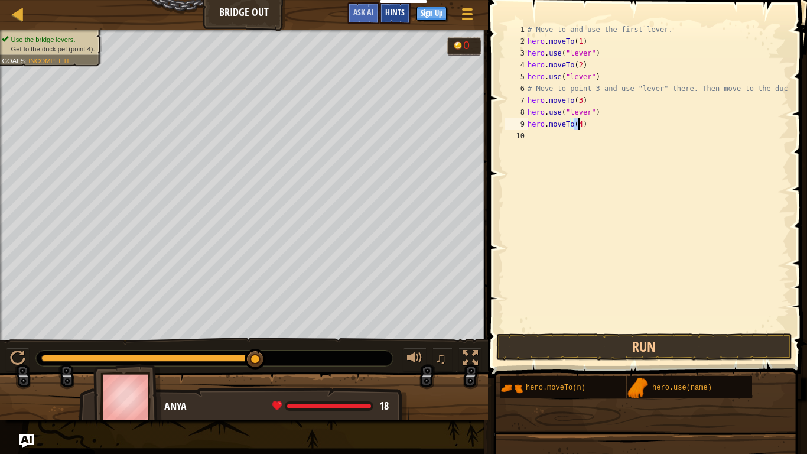
type textarea "hero.moveTo(4)"
click at [391, 12] on span "Hints" at bounding box center [394, 11] width 19 height 11
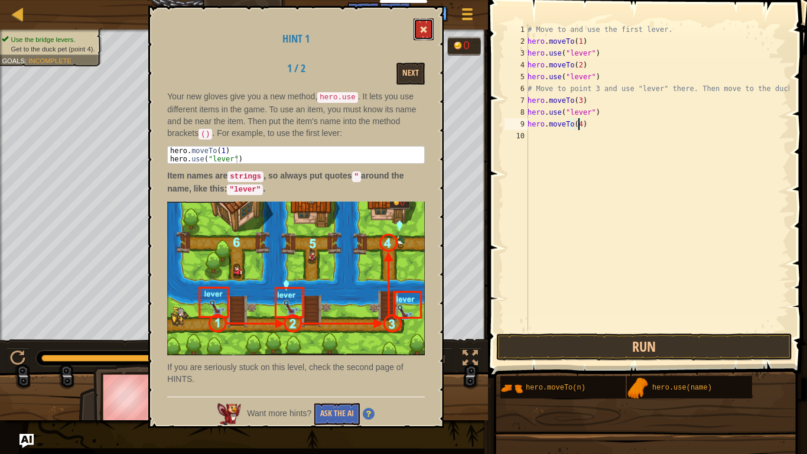
click at [433, 25] on button at bounding box center [423, 29] width 20 height 22
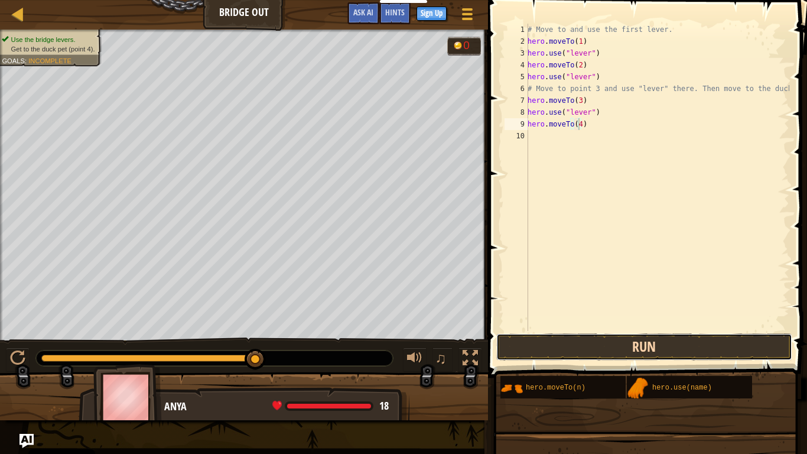
click at [614, 341] on button "Run" at bounding box center [644, 346] width 296 height 27
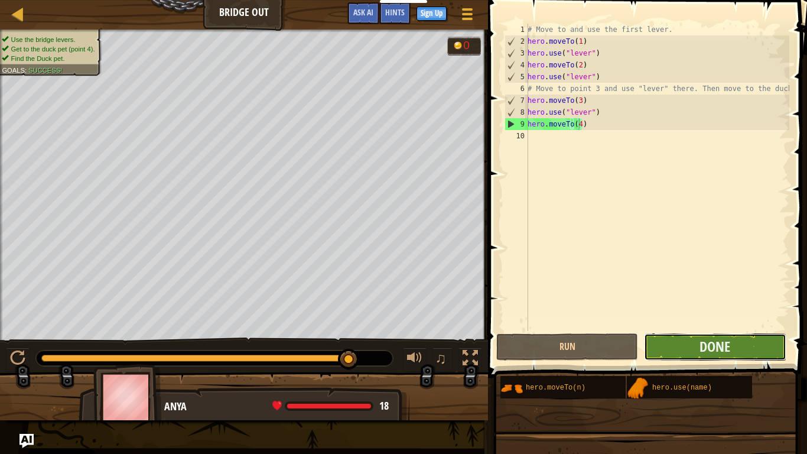
click at [751, 354] on button "Done" at bounding box center [715, 346] width 142 height 27
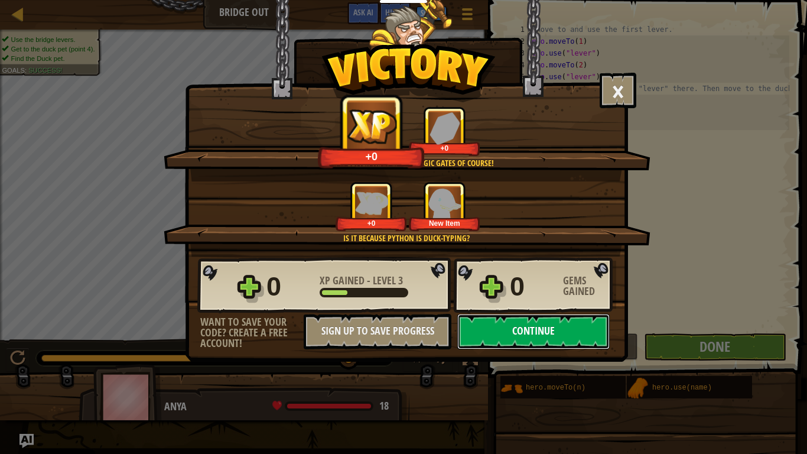
click at [593, 327] on button "Continue" at bounding box center [533, 331] width 152 height 35
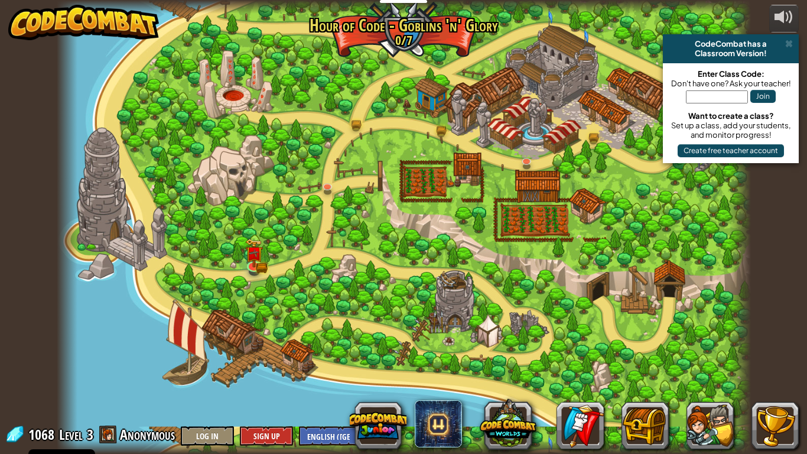
select select "en-[GEOGRAPHIC_DATA]"
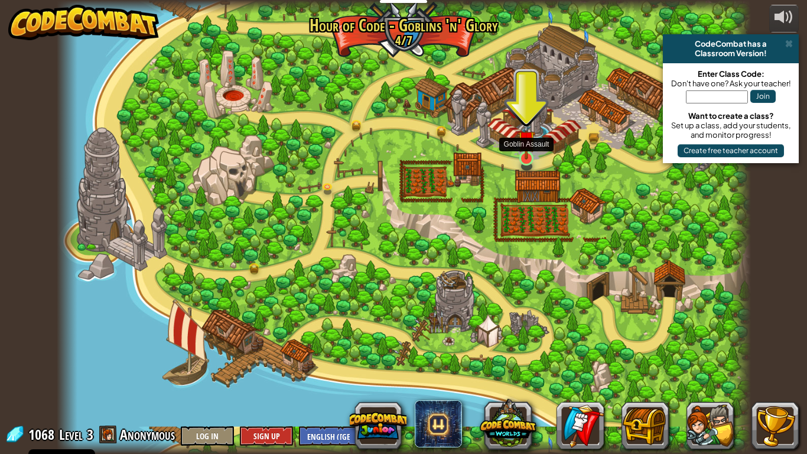
click at [522, 149] on img at bounding box center [526, 139] width 18 height 40
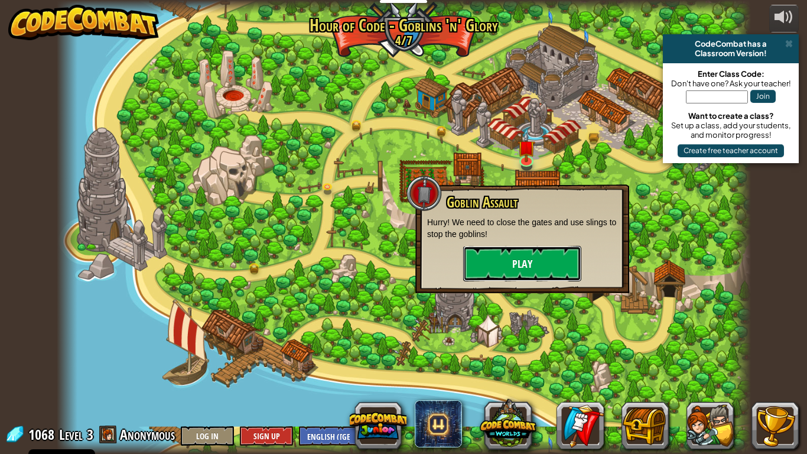
click at [501, 277] on button "Play" at bounding box center [522, 263] width 118 height 35
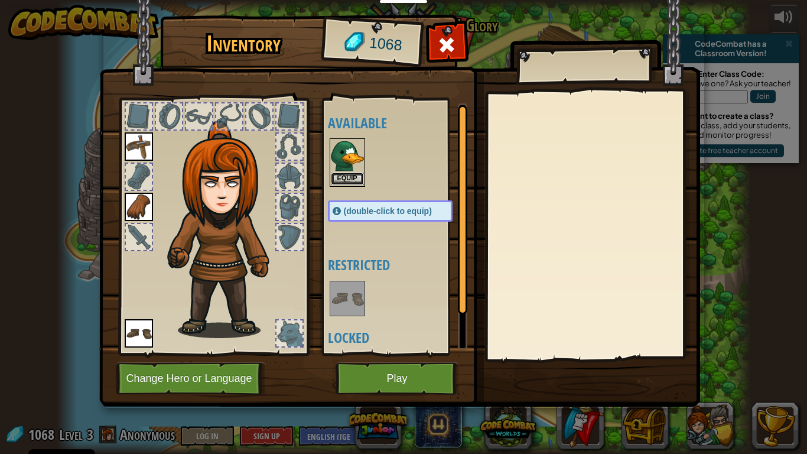
click at [347, 173] on button "Equip" at bounding box center [347, 178] width 33 height 12
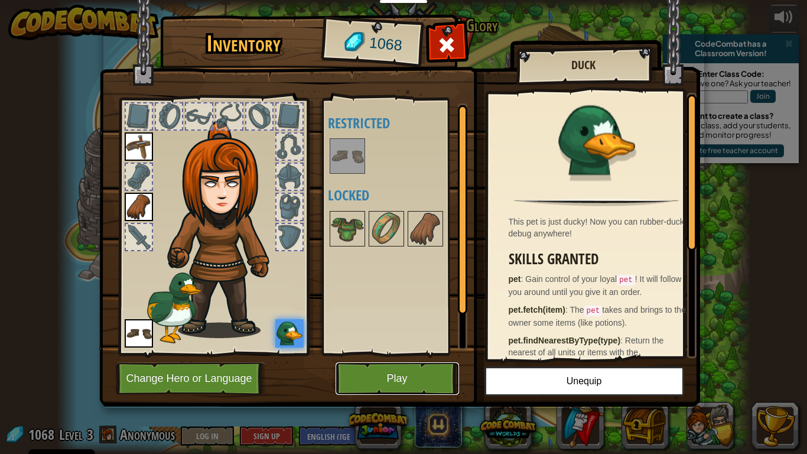
click at [390, 373] on button "Play" at bounding box center [396, 378] width 123 height 32
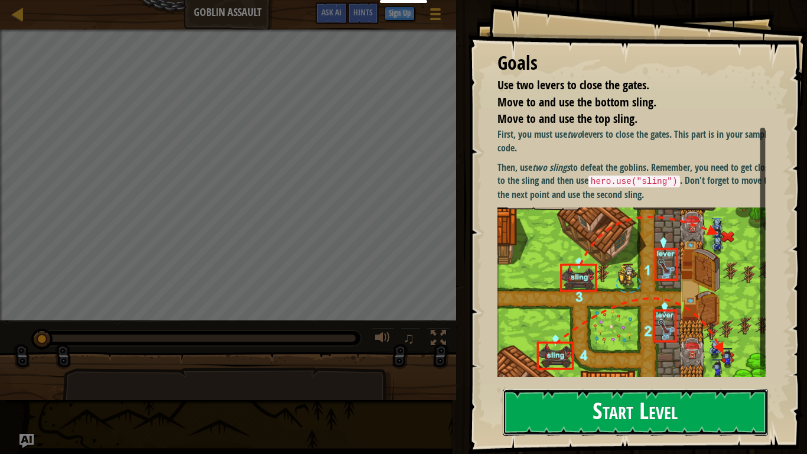
click at [561, 373] on button "Start Level" at bounding box center [635, 412] width 265 height 47
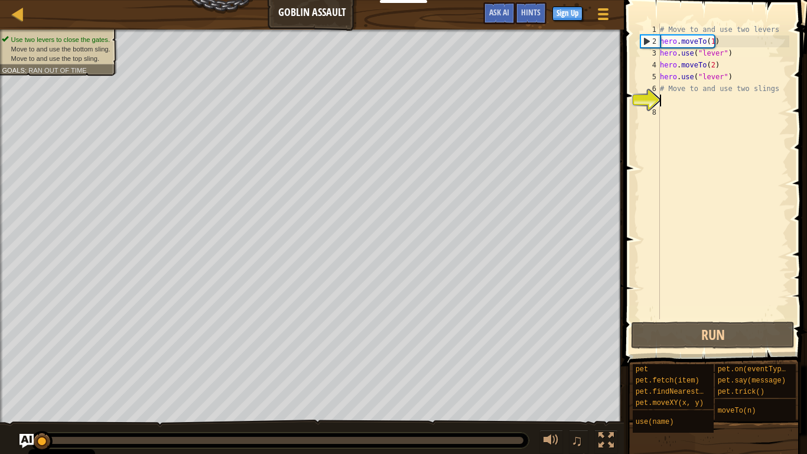
click at [675, 106] on div "# Move to and use two levers hero . moveTo ( 1 ) hero . use ( "lever" ) hero . …" at bounding box center [723, 183] width 132 height 319
click at [668, 103] on div "# Move to and use two levers hero . moveTo ( 1 ) hero . use ( "lever" ) hero . …" at bounding box center [723, 183] width 132 height 319
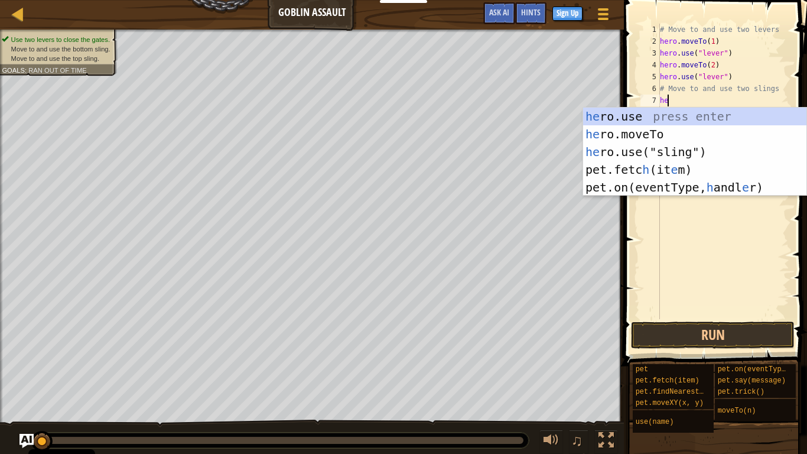
scroll to position [5, 1]
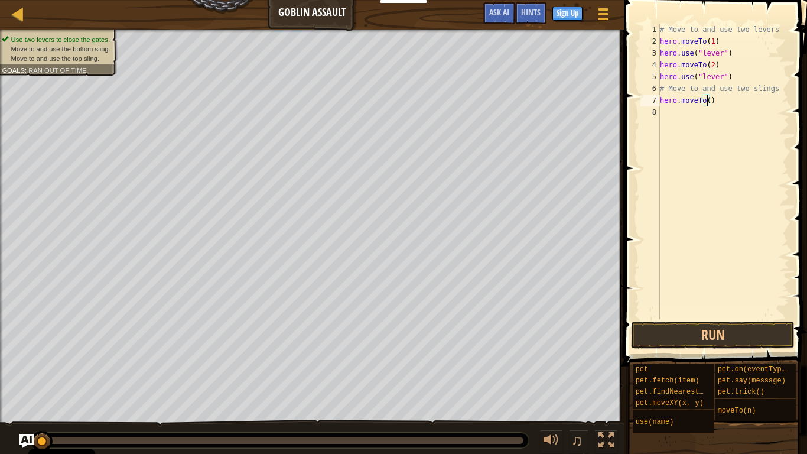
type textarea "hero.moveTo(3)"
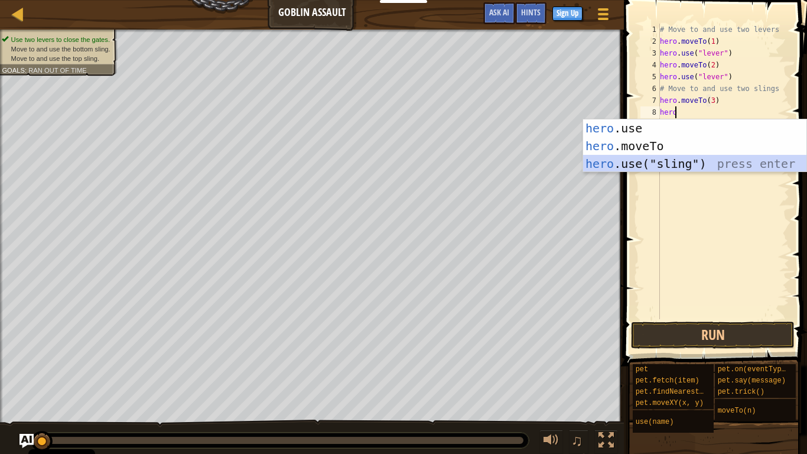
type textarea "hero.use("sling")"
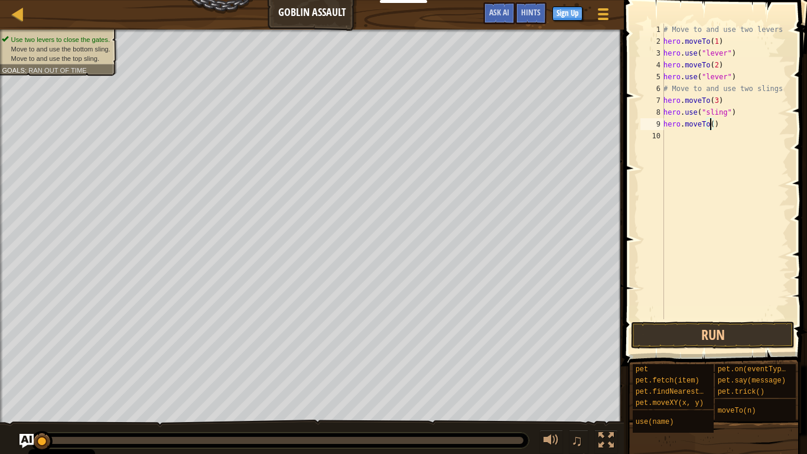
scroll to position [5, 4]
type textarea "hero.moveTo(4)"
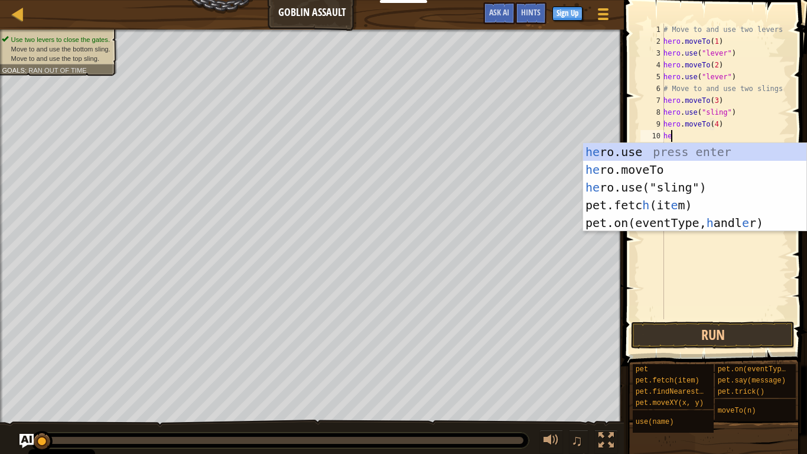
scroll to position [5, 1]
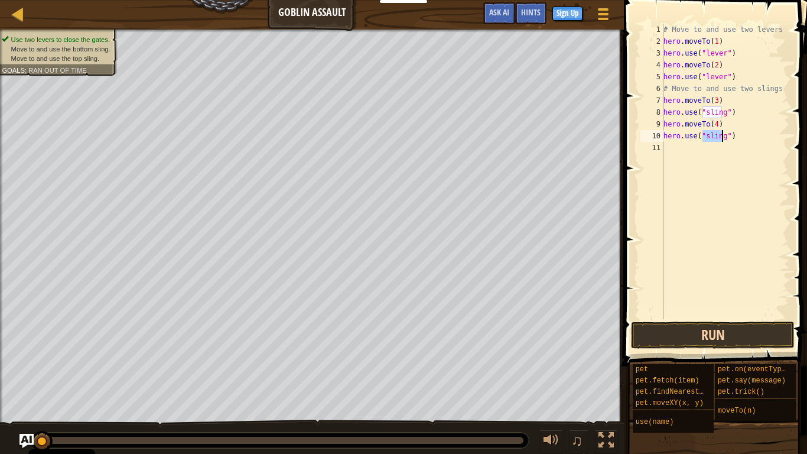
type textarea "hero.use("sling")"
click at [694, 341] on button "Run" at bounding box center [713, 334] width 164 height 27
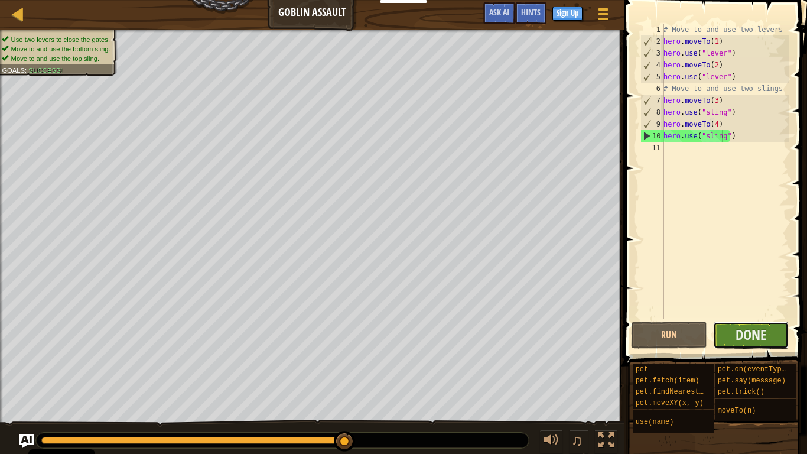
click at [724, 340] on button "Done" at bounding box center [751, 334] width 76 height 27
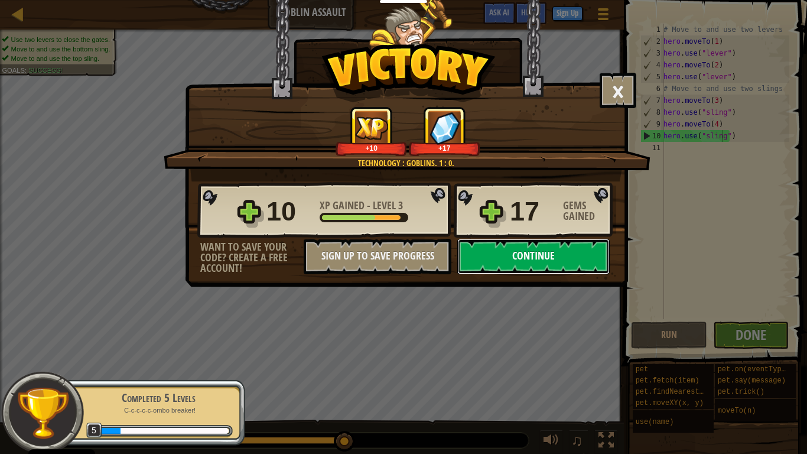
click at [556, 267] on button "Continue" at bounding box center [533, 256] width 152 height 35
select select "en-[GEOGRAPHIC_DATA]"
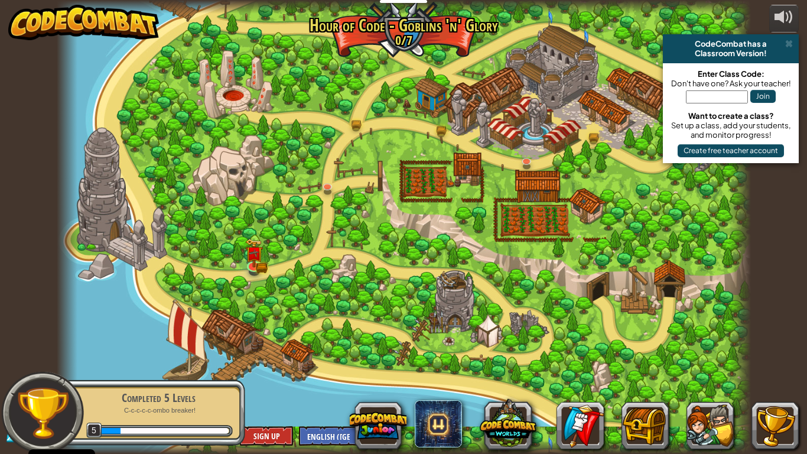
select select "en-[GEOGRAPHIC_DATA]"
click at [594, 129] on img at bounding box center [594, 115] width 18 height 38
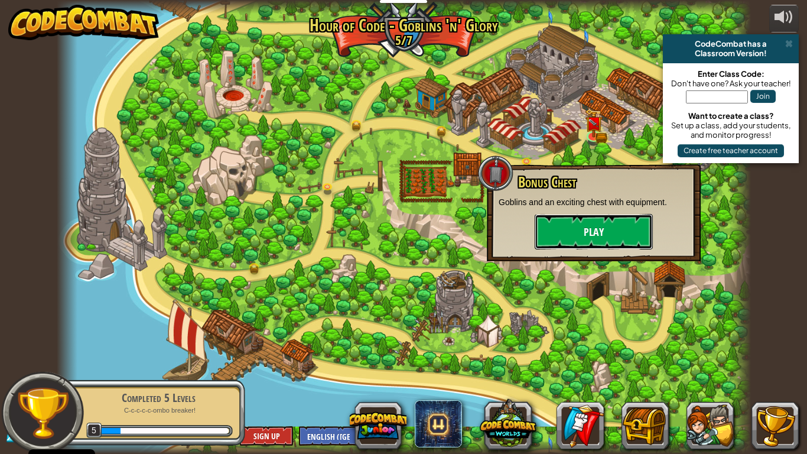
click at [616, 227] on button "Play" at bounding box center [594, 231] width 118 height 35
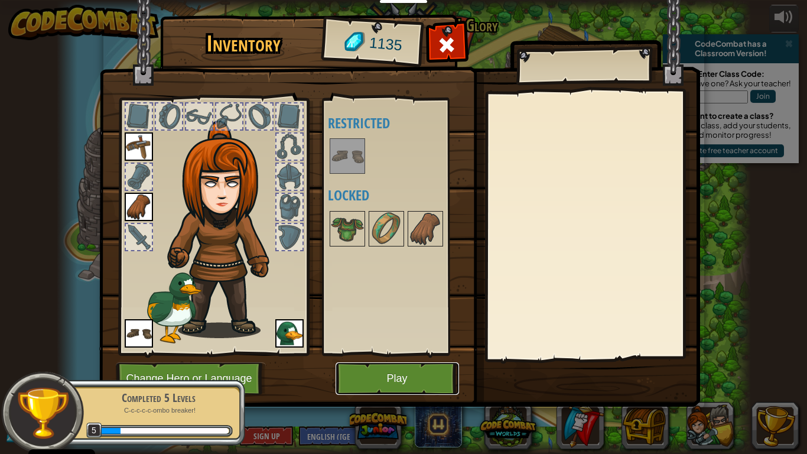
click at [365, 373] on button "Play" at bounding box center [396, 378] width 123 height 32
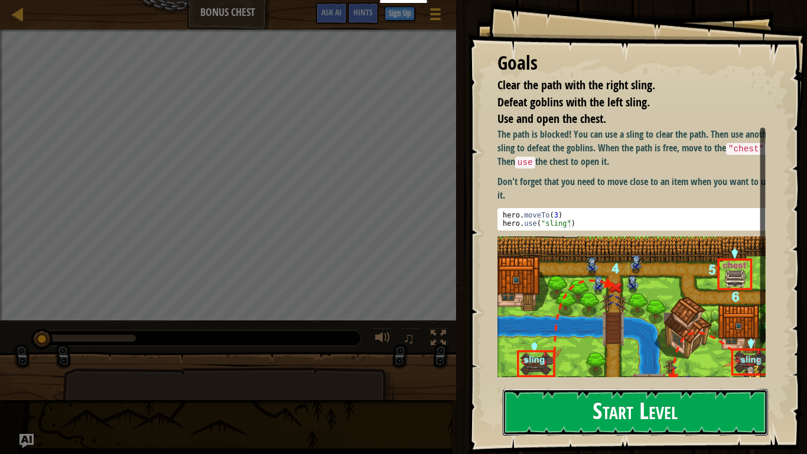
click at [555, 373] on button "Start Level" at bounding box center [635, 412] width 265 height 47
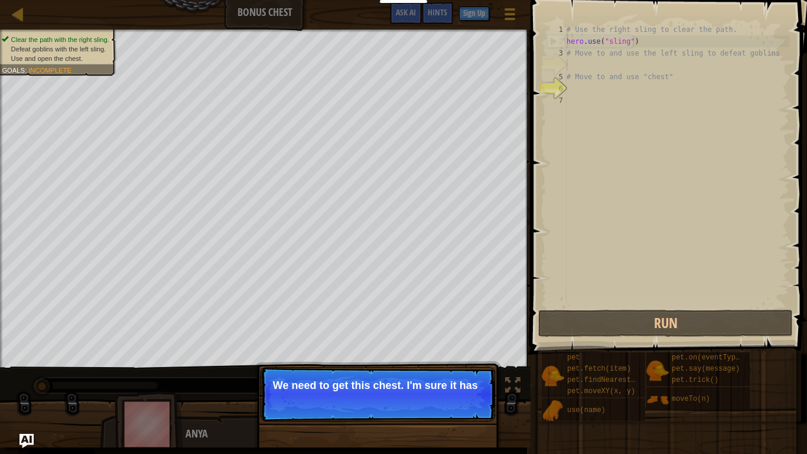
click at [449, 373] on p "Continue We need to get this chest. I'm sure it has" at bounding box center [377, 394] width 234 height 54
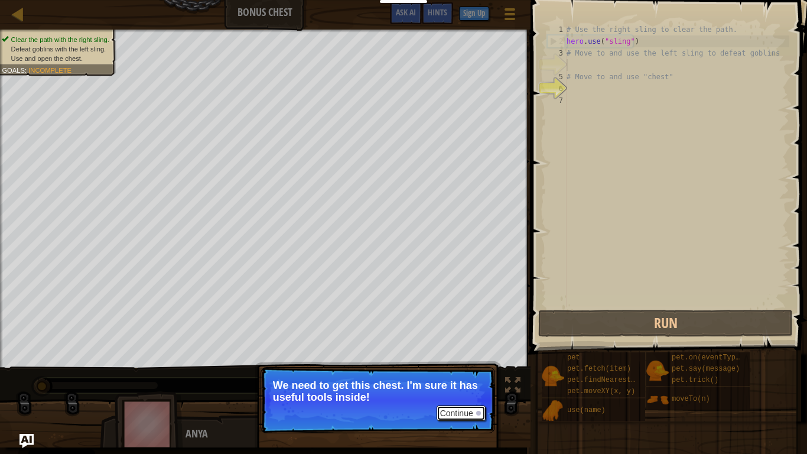
click at [457, 373] on button "Continue" at bounding box center [460, 412] width 49 height 15
click at [462, 373] on button "Continue" at bounding box center [460, 412] width 49 height 15
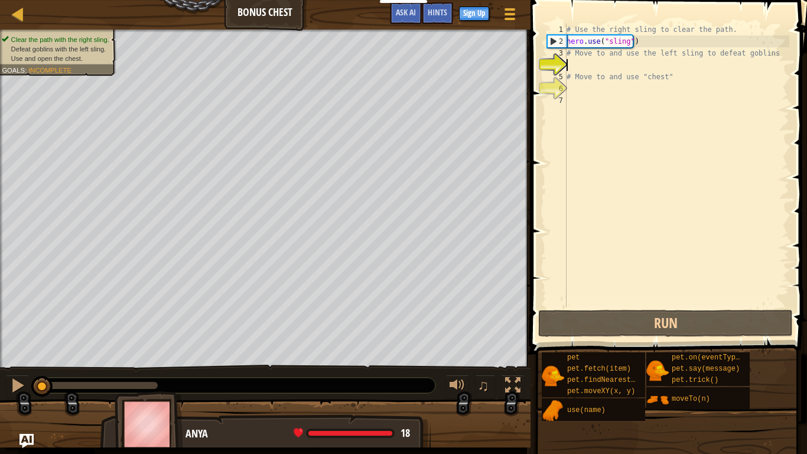
click at [610, 71] on div "# Use the right sling to clear the path. hero . use ( "sling" ) # Move to and u…" at bounding box center [676, 177] width 225 height 307
type textarea "# Move to and use "chest""
click at [610, 64] on div "# Use the right sling to clear the path. hero . use ( "sling" ) # Move to and u…" at bounding box center [676, 177] width 225 height 307
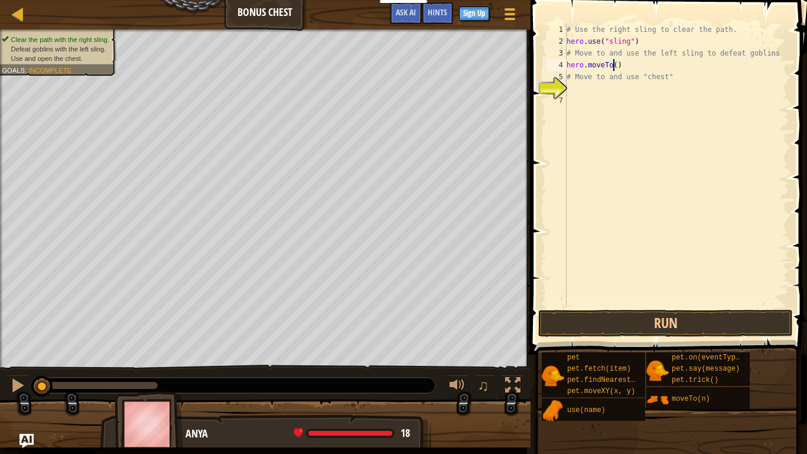
type textarea "hero.moveTo(3)"
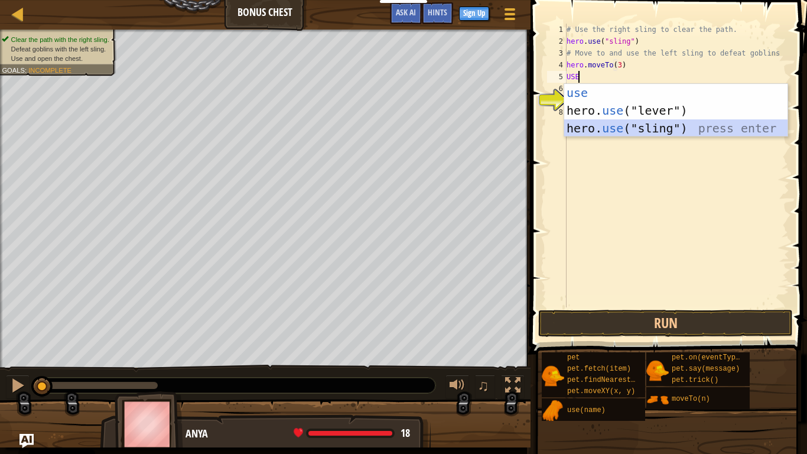
type textarea "hero.use("sling")"
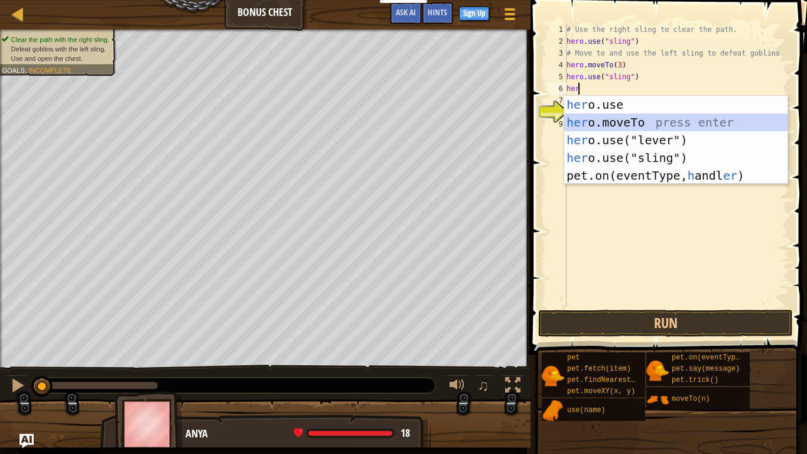
type textarea "hero.moveTo(2)"
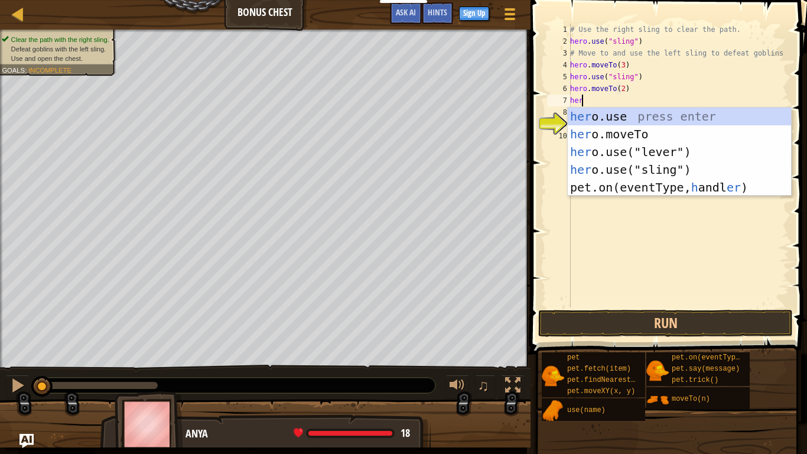
scroll to position [5, 1]
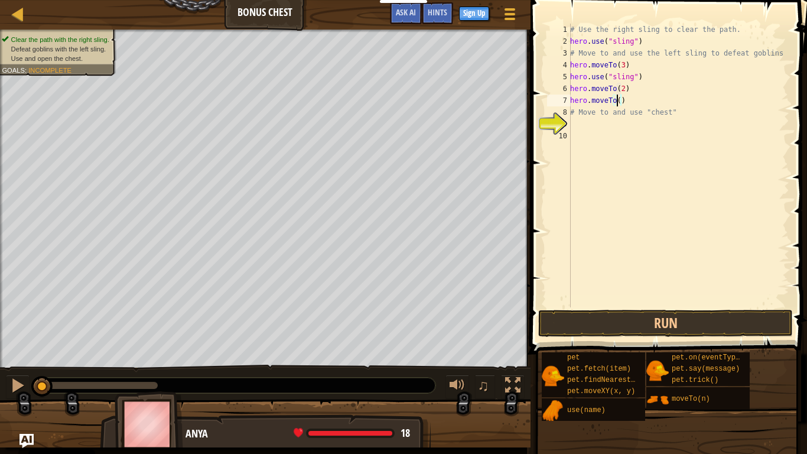
type textarea "hero.moveTo(4)"
type textarea "hero.moveTo(6)"
click at [670, 134] on div "# Use the right sling to clear the path. hero . use ( "sling" ) # Move to and u…" at bounding box center [678, 177] width 221 height 307
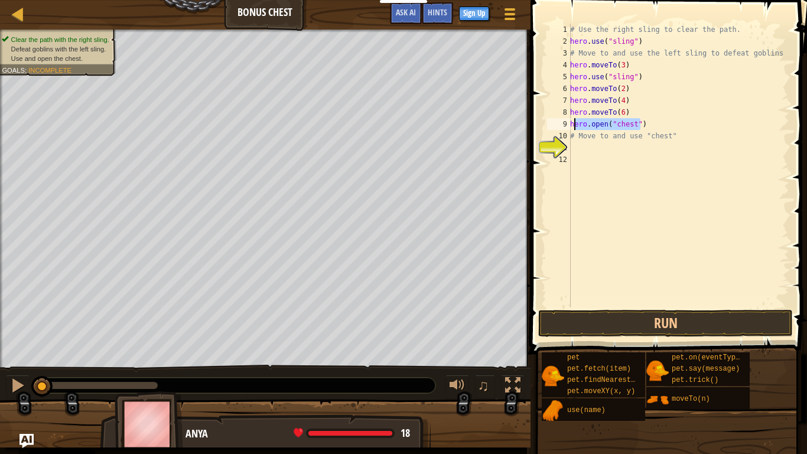
drag, startPoint x: 640, startPoint y: 123, endPoint x: 575, endPoint y: 128, distance: 64.6
click at [575, 128] on div "# Use the right sling to clear the path. hero . use ( "sling" ) # Move to and u…" at bounding box center [678, 177] width 221 height 307
click at [669, 135] on div "# Use the right sling to clear the path. hero . use ( "sling" ) # Move to and u…" at bounding box center [678, 177] width 221 height 307
click at [613, 334] on button "Run" at bounding box center [665, 322] width 255 height 27
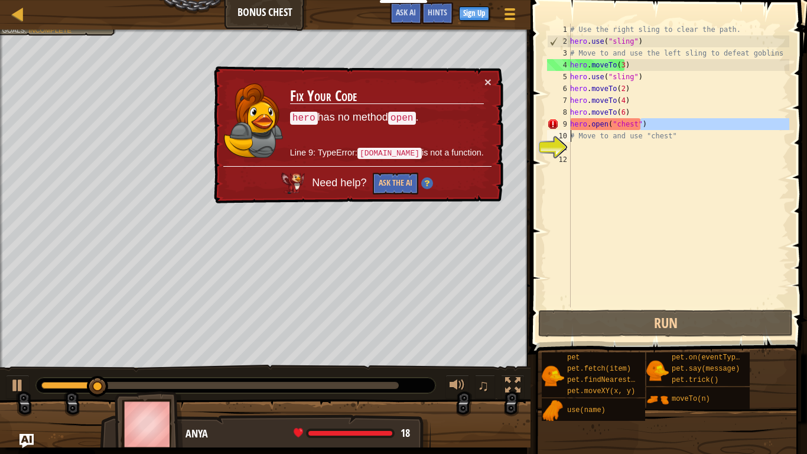
click at [522, 129] on div "Map Bonus Chest Game Menu Done Sign Up Hints Ask AI 1 ההההההההההההההההההההההההה…" at bounding box center [403, 227] width 807 height 454
click at [640, 122] on div "# Use the right sling to clear the path. hero . use ( "sling" ) # Move to and u…" at bounding box center [678, 166] width 221 height 284
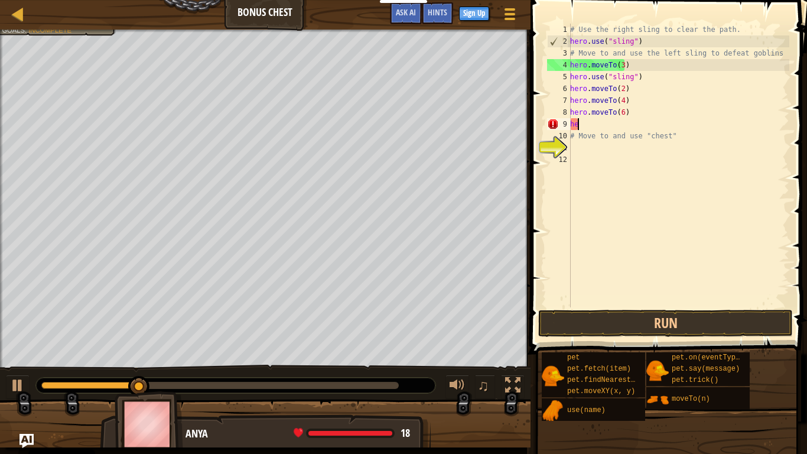
scroll to position [5, 0]
type textarea "h"
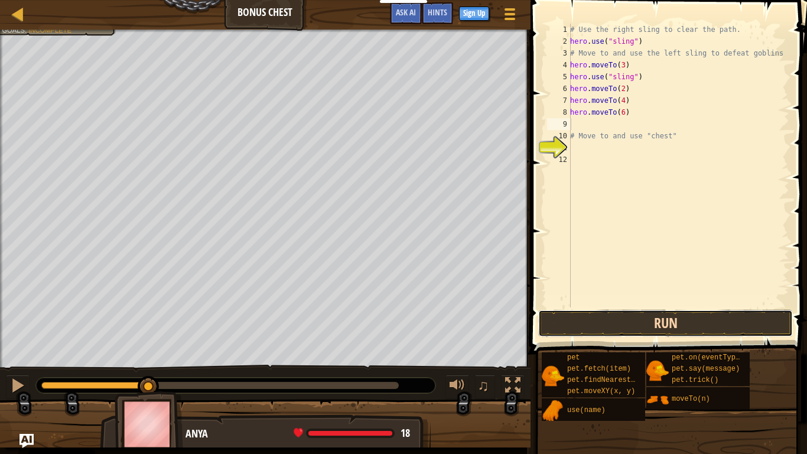
click at [634, 325] on button "Run" at bounding box center [665, 322] width 255 height 27
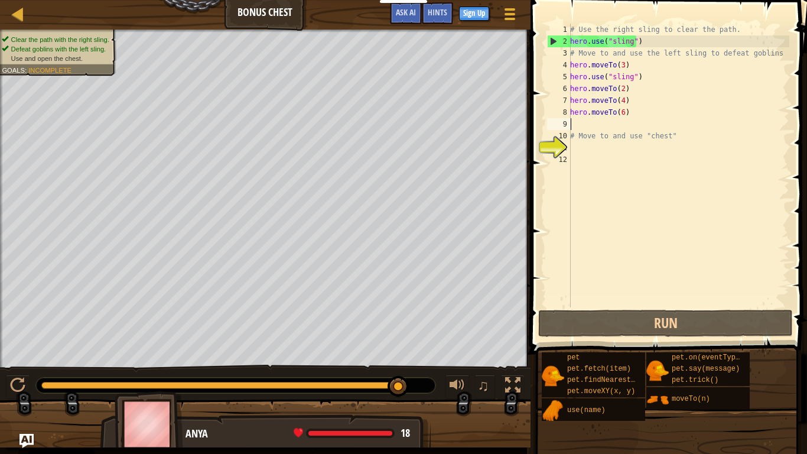
click at [643, 117] on div "# Use the right sling to clear the path. hero . use ( "sling" ) # Move to and u…" at bounding box center [678, 177] width 221 height 307
type textarea "hero.moveTo(6)"
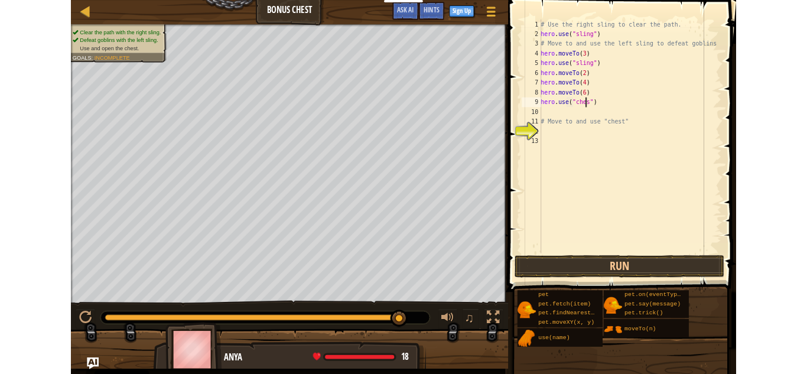
scroll to position [5, 5]
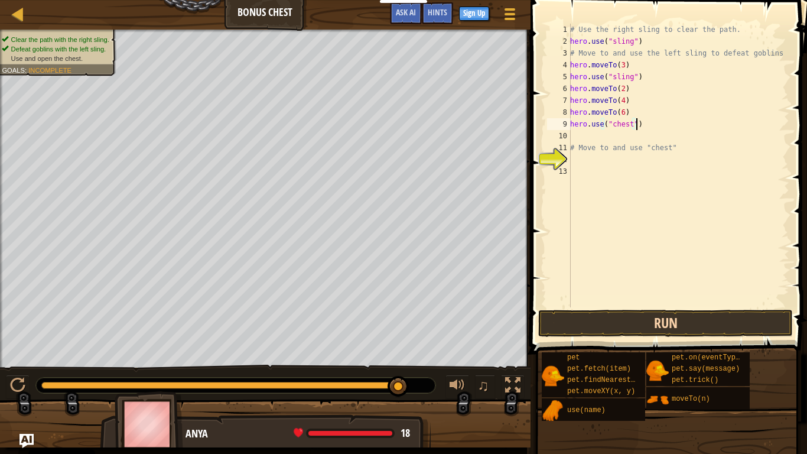
type textarea "hero.use("chest")"
click at [625, 325] on button "Run" at bounding box center [665, 322] width 255 height 27
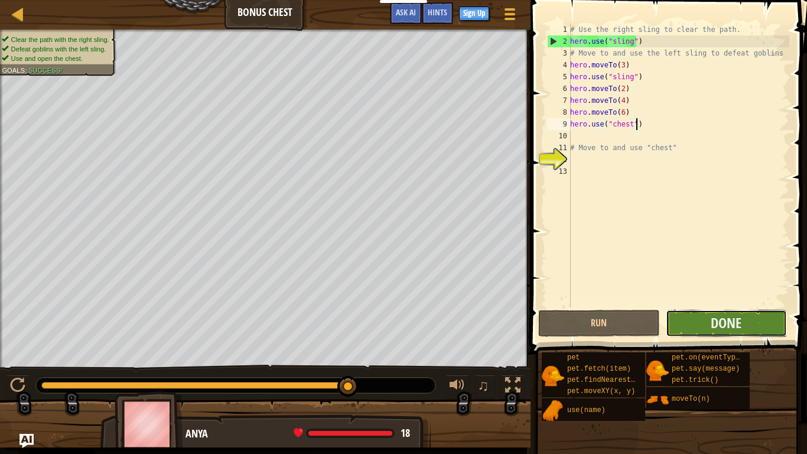
click at [756, 318] on button "Done" at bounding box center [726, 322] width 121 height 27
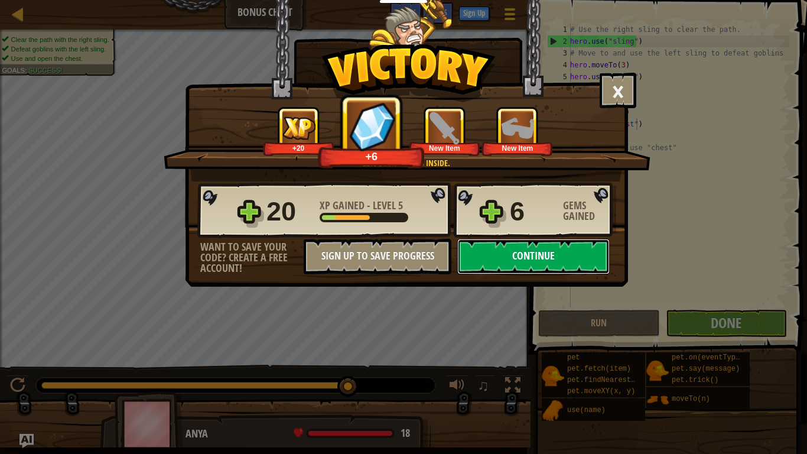
click at [490, 255] on button "Continue" at bounding box center [533, 256] width 152 height 35
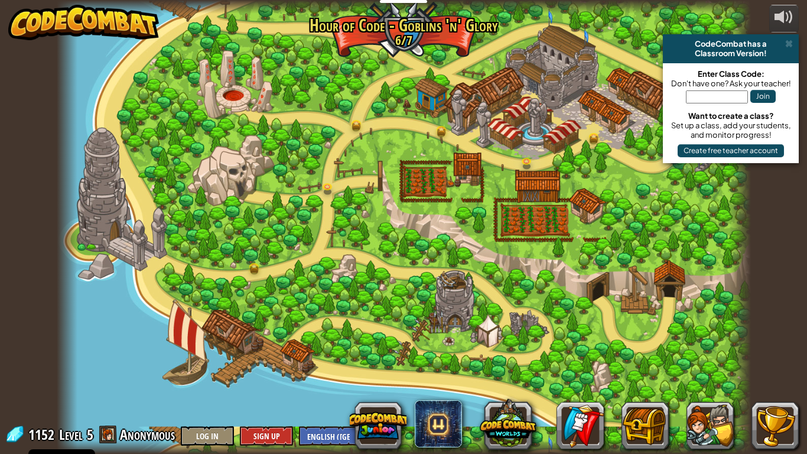
select select "en-[GEOGRAPHIC_DATA]"
click at [791, 43] on span at bounding box center [789, 43] width 8 height 9
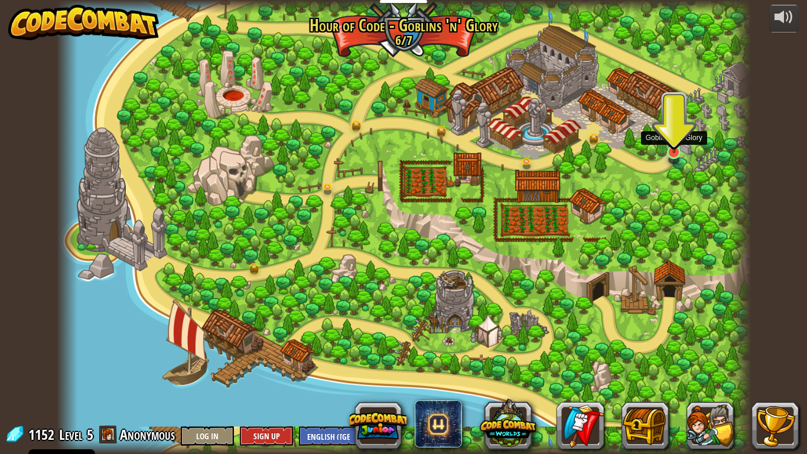
click at [670, 143] on img at bounding box center [674, 130] width 18 height 47
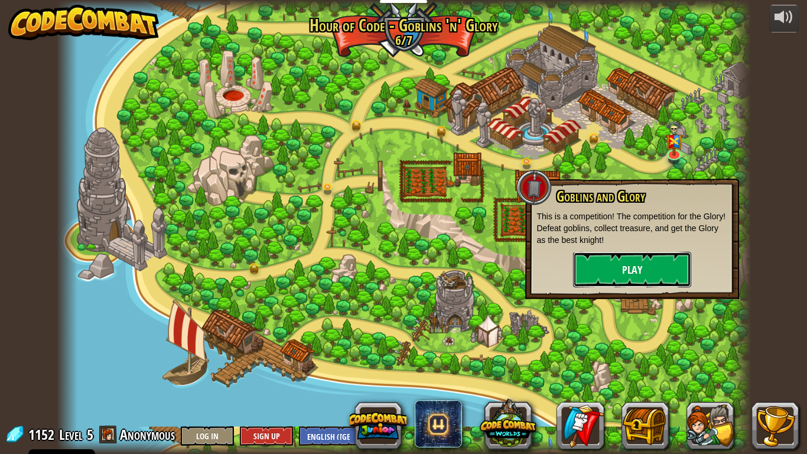
click at [628, 253] on button "Play" at bounding box center [632, 269] width 118 height 35
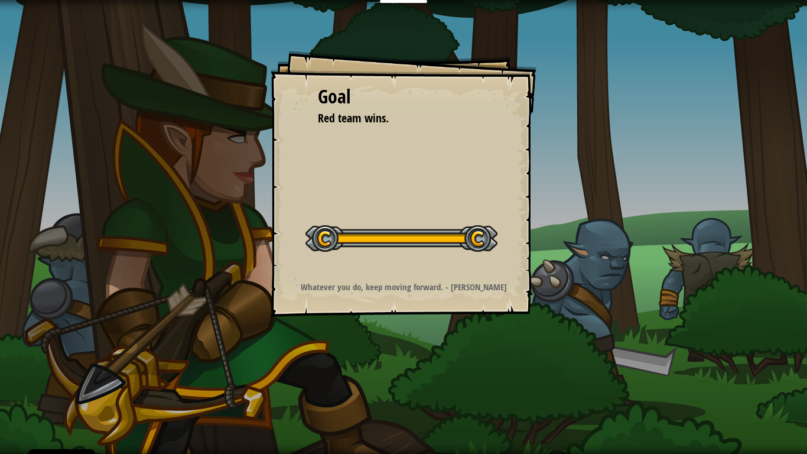
click at [472, 267] on div "Goal Red team wins. Start Level Error loading from server. Try refreshing the p…" at bounding box center [404, 184] width 266 height 266
click at [457, 259] on div "Start Level" at bounding box center [401, 236] width 192 height 47
click at [457, 261] on div "Goal Red team wins. Start Level Error loading from server. Try refreshing the p…" at bounding box center [404, 184] width 266 height 266
